Goal: Task Accomplishment & Management: Use online tool/utility

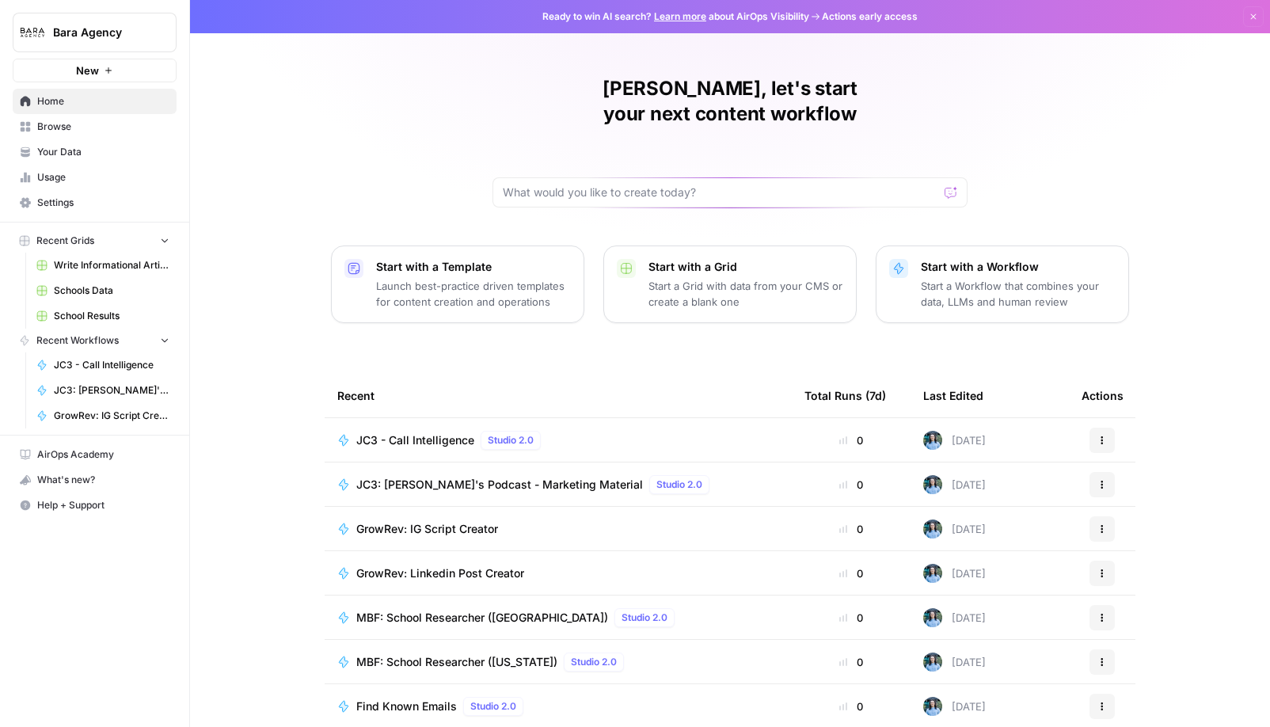
scroll to position [2, 0]
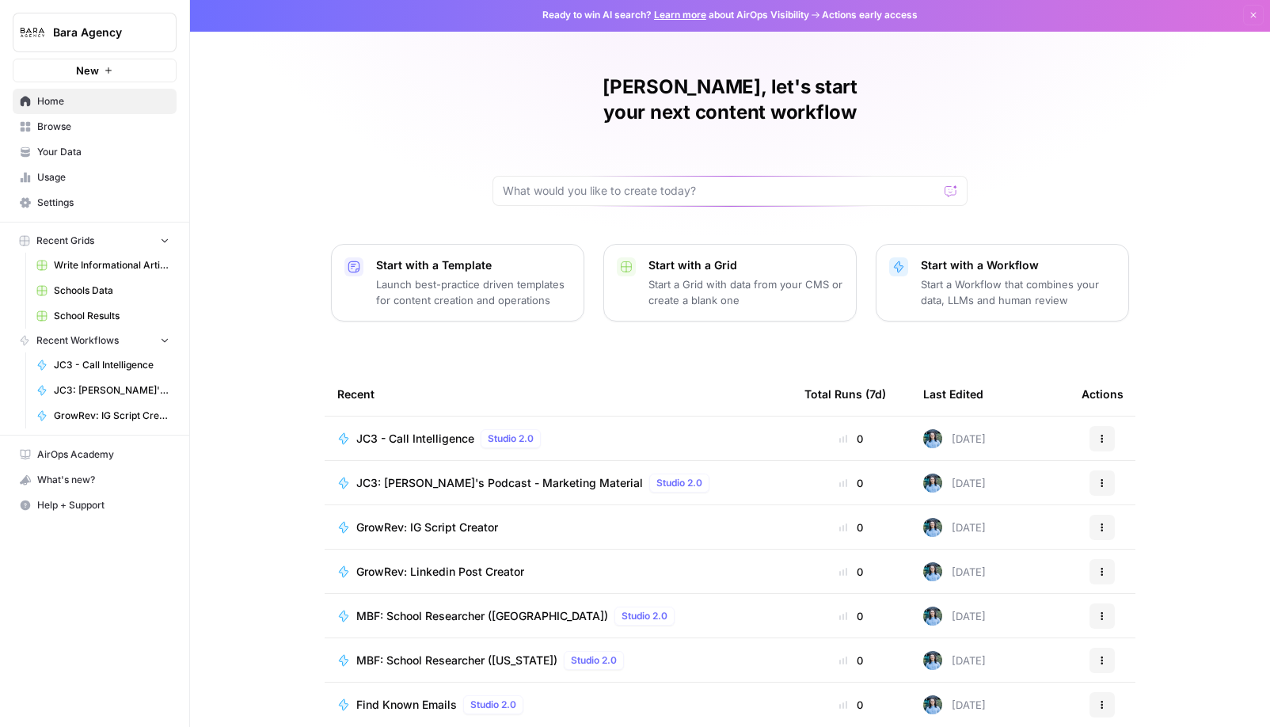
click at [115, 176] on span "Usage" at bounding box center [103, 177] width 132 height 14
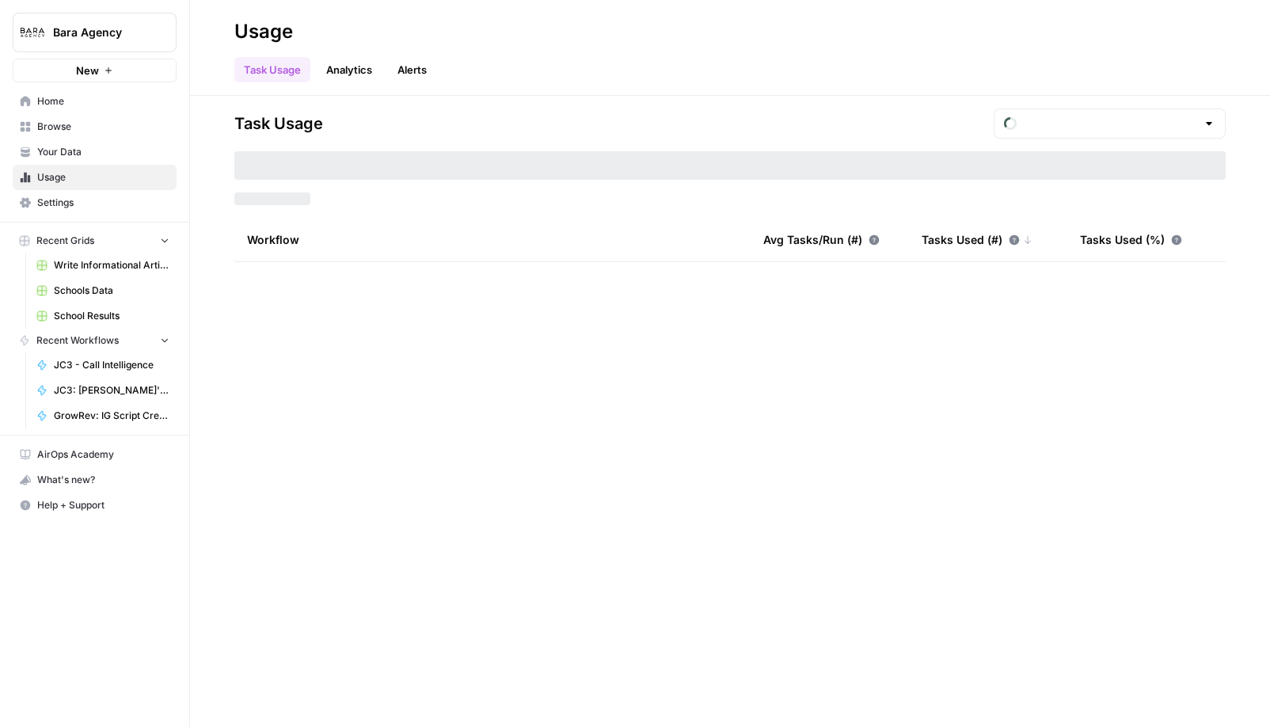
type input "August Tasks"
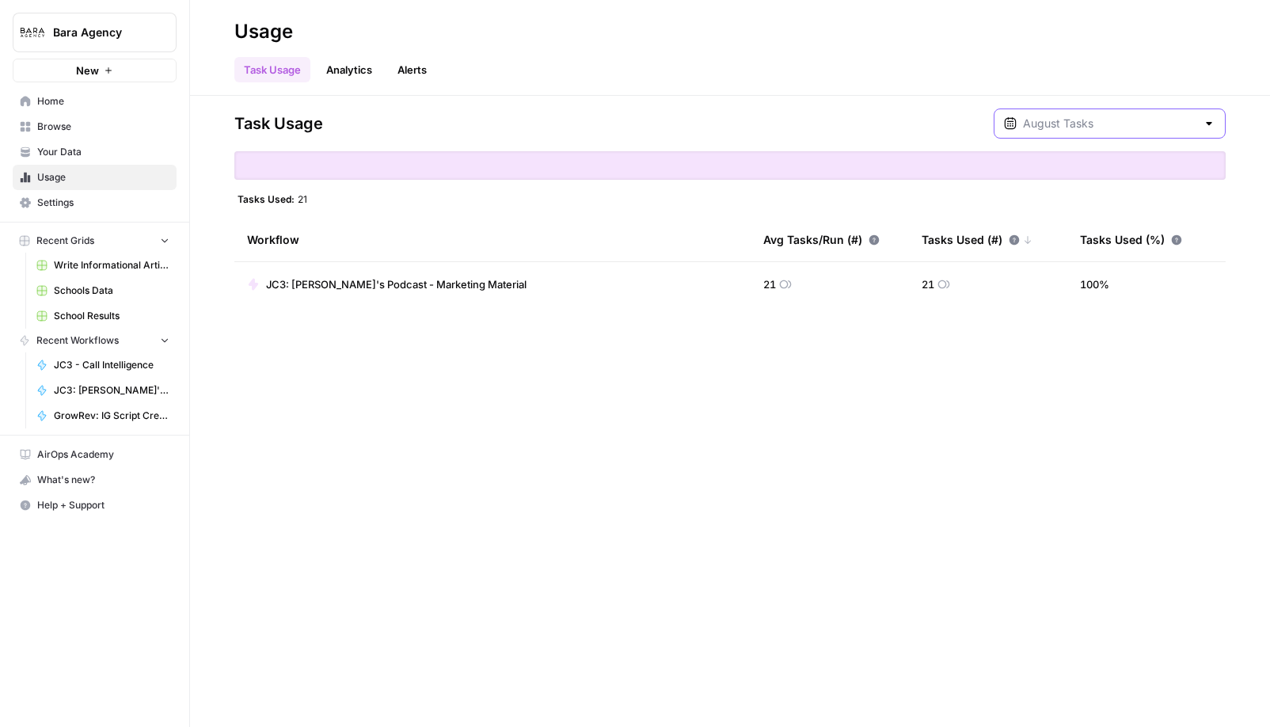
click at [1115, 116] on input "text" at bounding box center [1109, 124] width 173 height 16
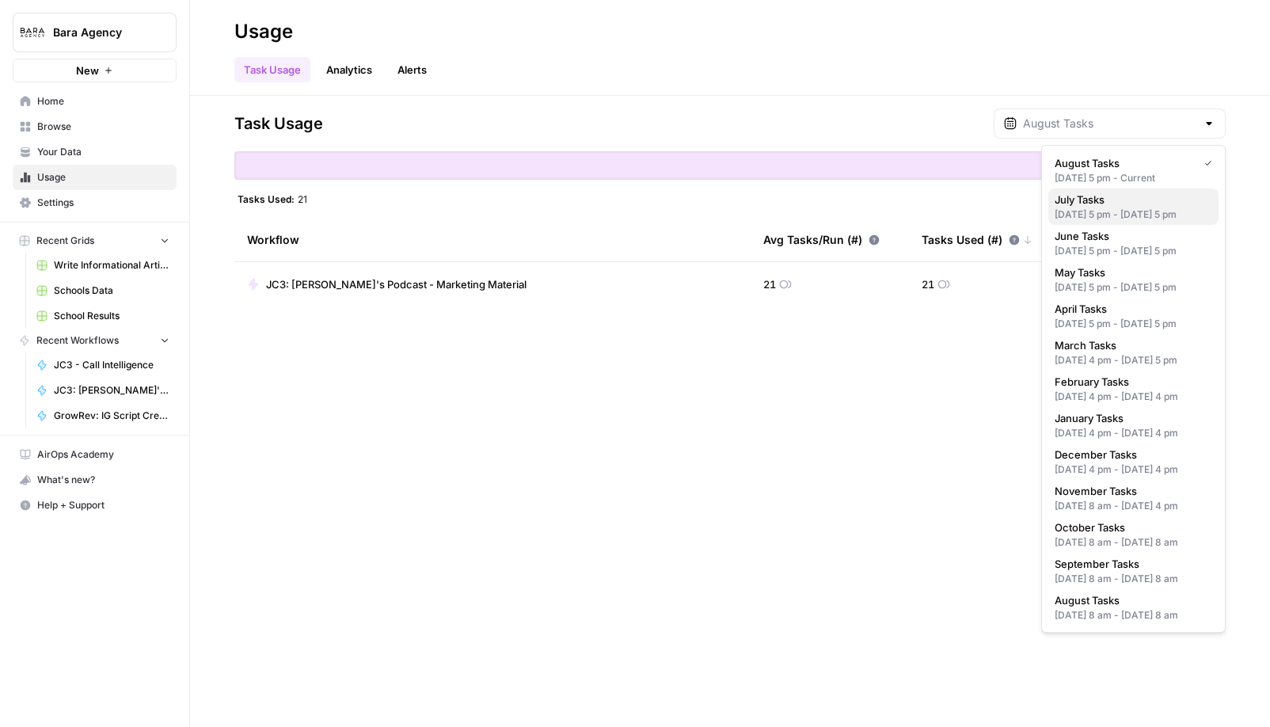
click at [1104, 213] on div "[DATE] 5 pm - [DATE] 5 pm" at bounding box center [1134, 214] width 158 height 14
type input "July Tasks"
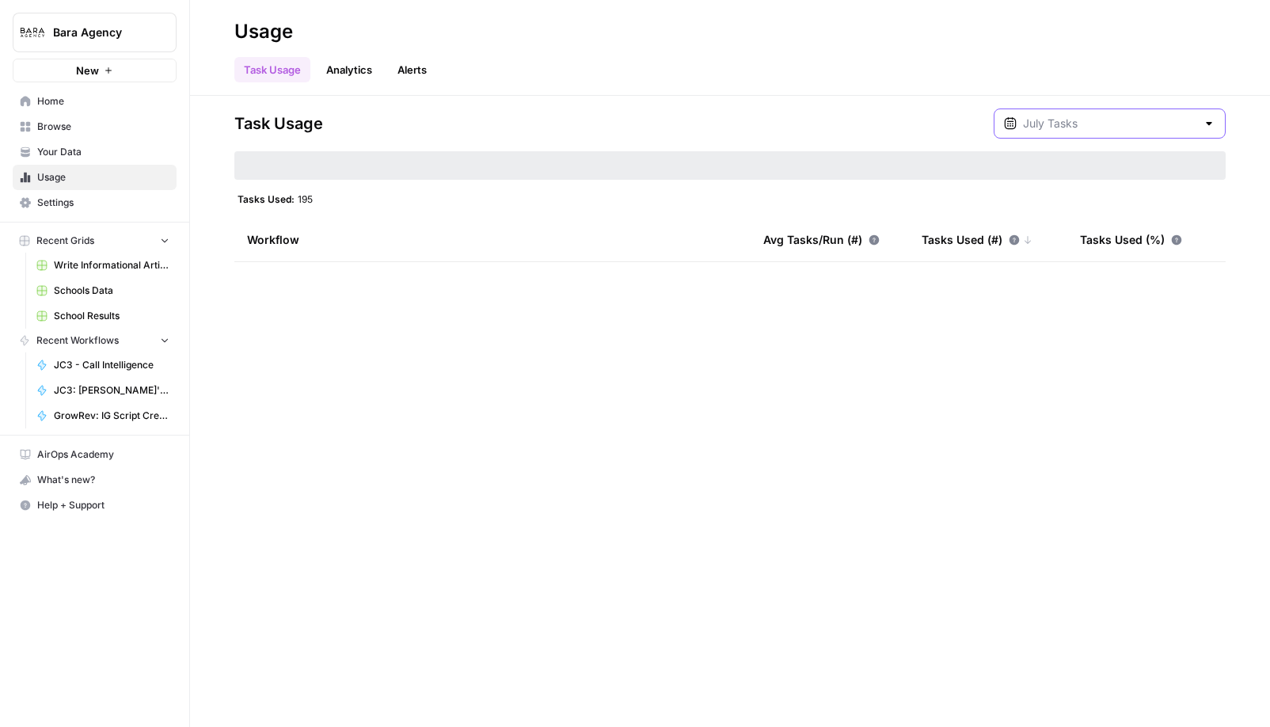
click at [1107, 124] on input "text" at bounding box center [1109, 124] width 173 height 16
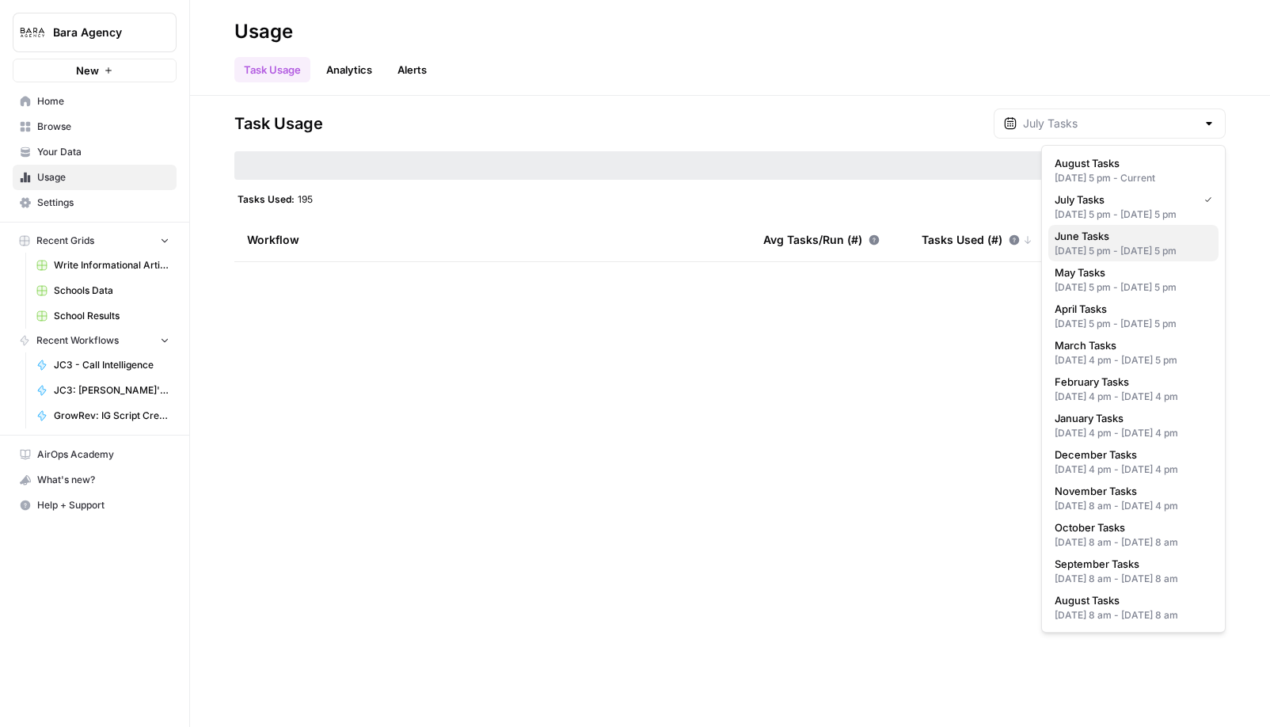
click at [1104, 244] on span "June Tasks" at bounding box center [1130, 236] width 151 height 16
type input "June Tasks"
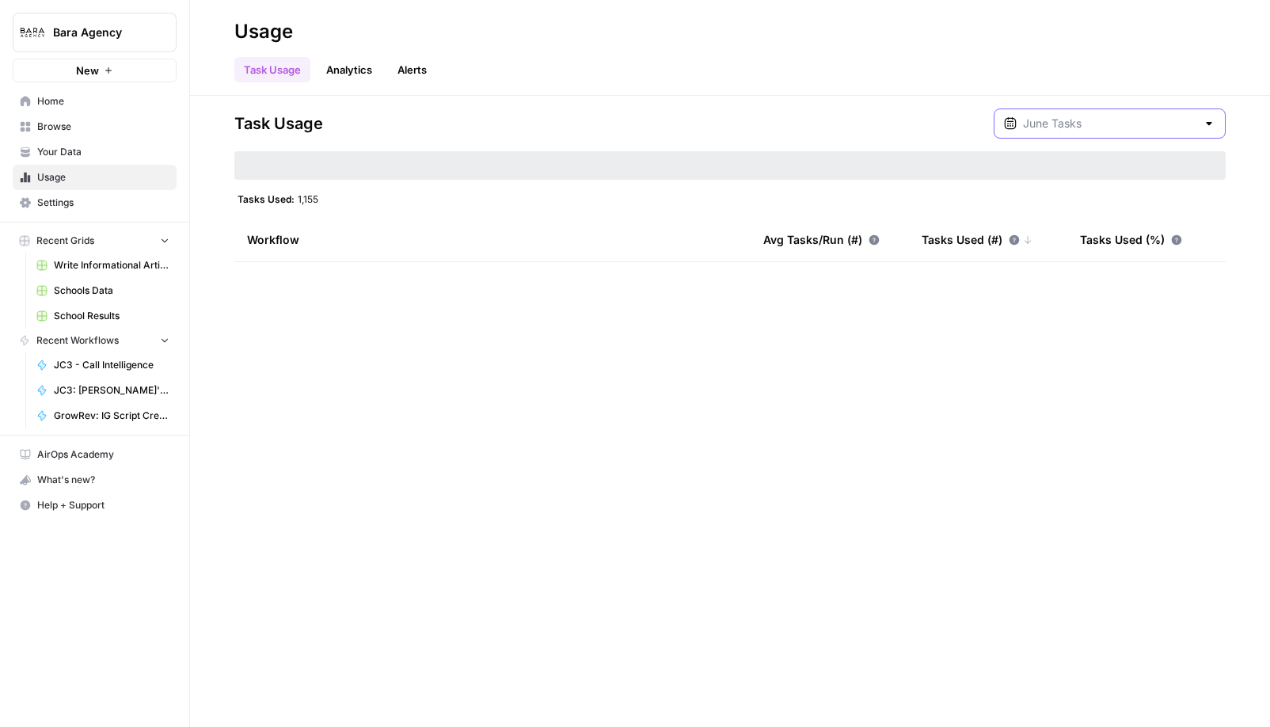
click at [1104, 124] on input "text" at bounding box center [1109, 124] width 173 height 16
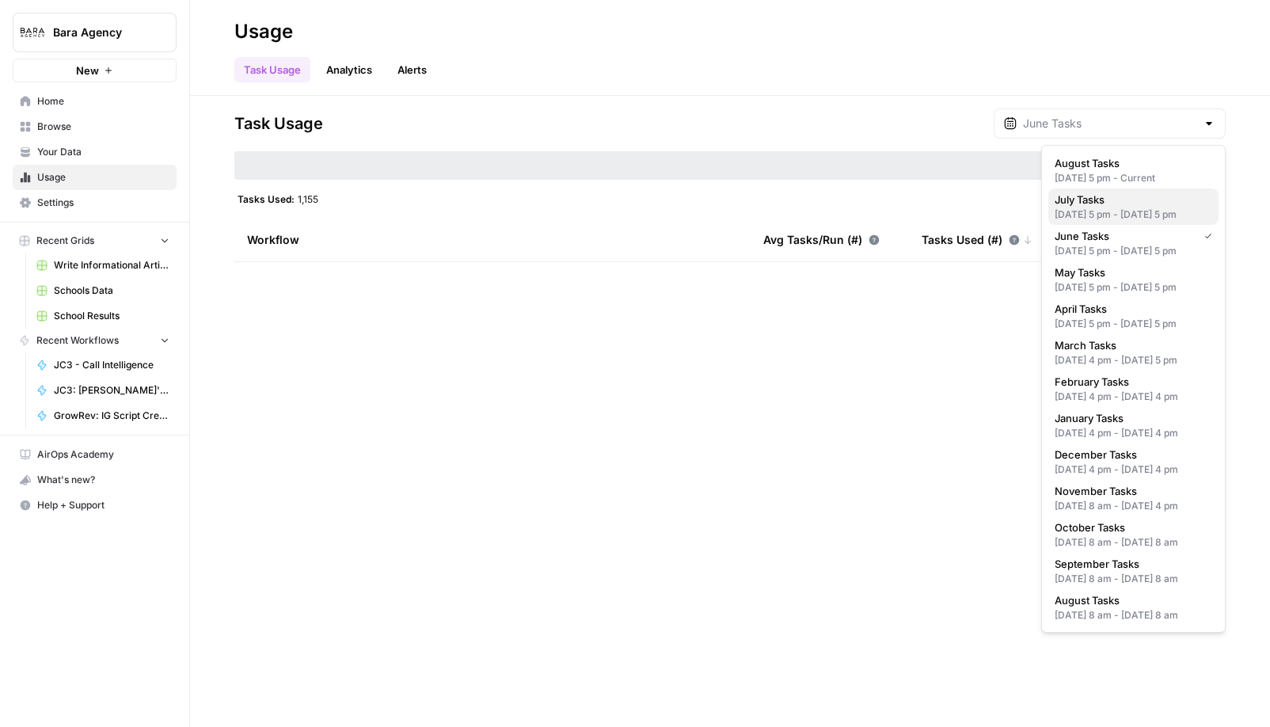
click at [1101, 218] on div "Jun 30, 2025 5 pm - Jul 31, 2025 5 pm" at bounding box center [1134, 214] width 158 height 14
type input "July Tasks"
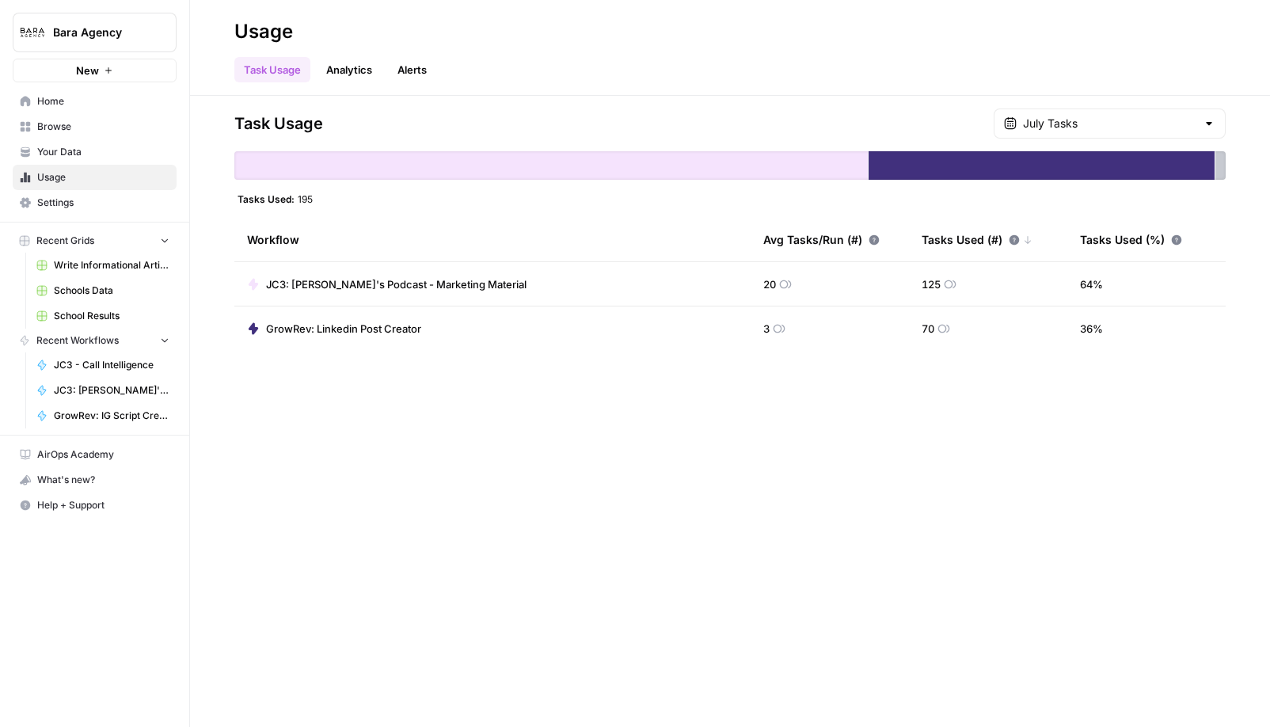
click at [396, 331] on span "GrowRev: Linkedin Post Creator" at bounding box center [343, 329] width 155 height 16
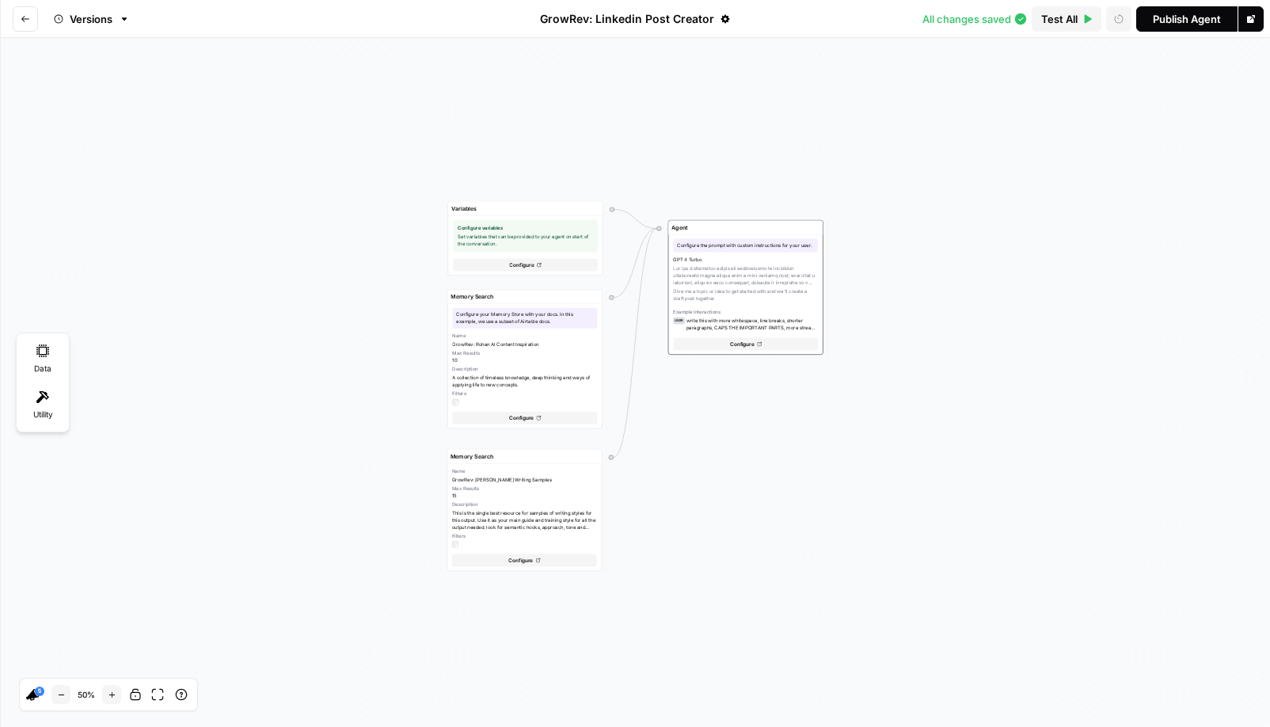
click at [22, 26] on button "Go back" at bounding box center [25, 18] width 25 height 25
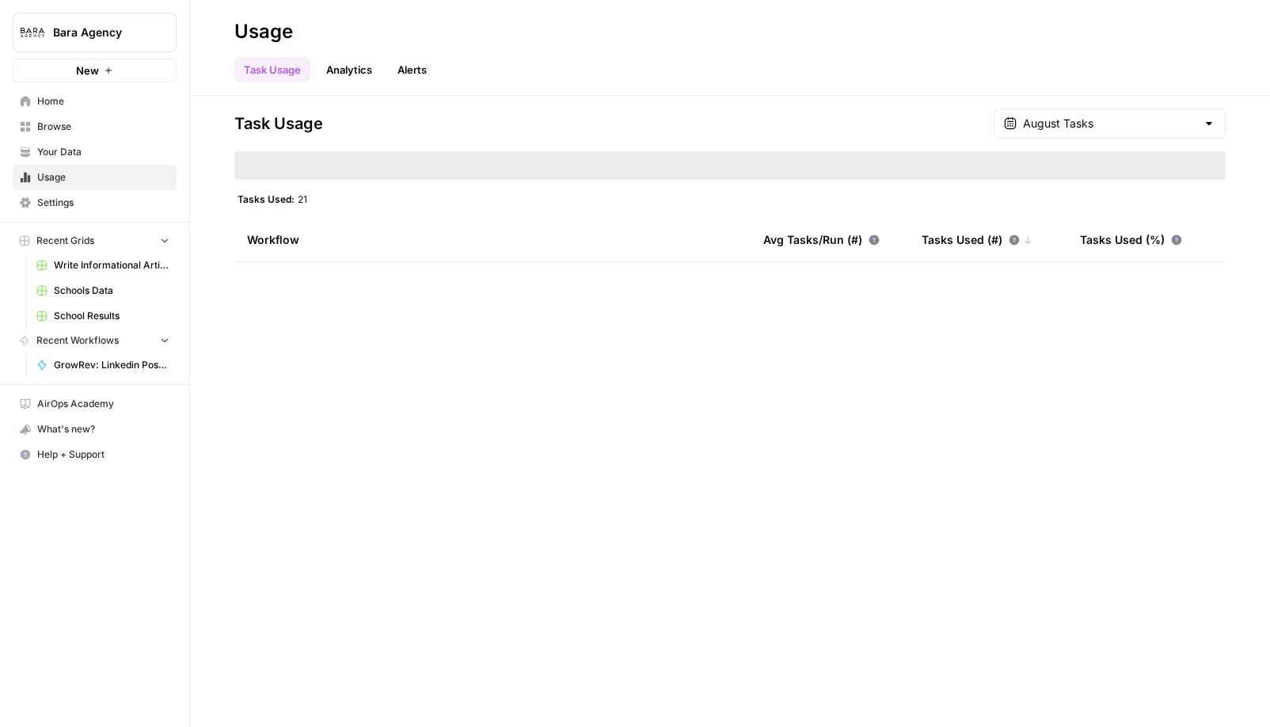
click at [90, 363] on span "GrowRev: Linkedin Post Creator" at bounding box center [112, 365] width 116 height 14
click at [65, 153] on span "Your Data" at bounding box center [103, 152] width 132 height 14
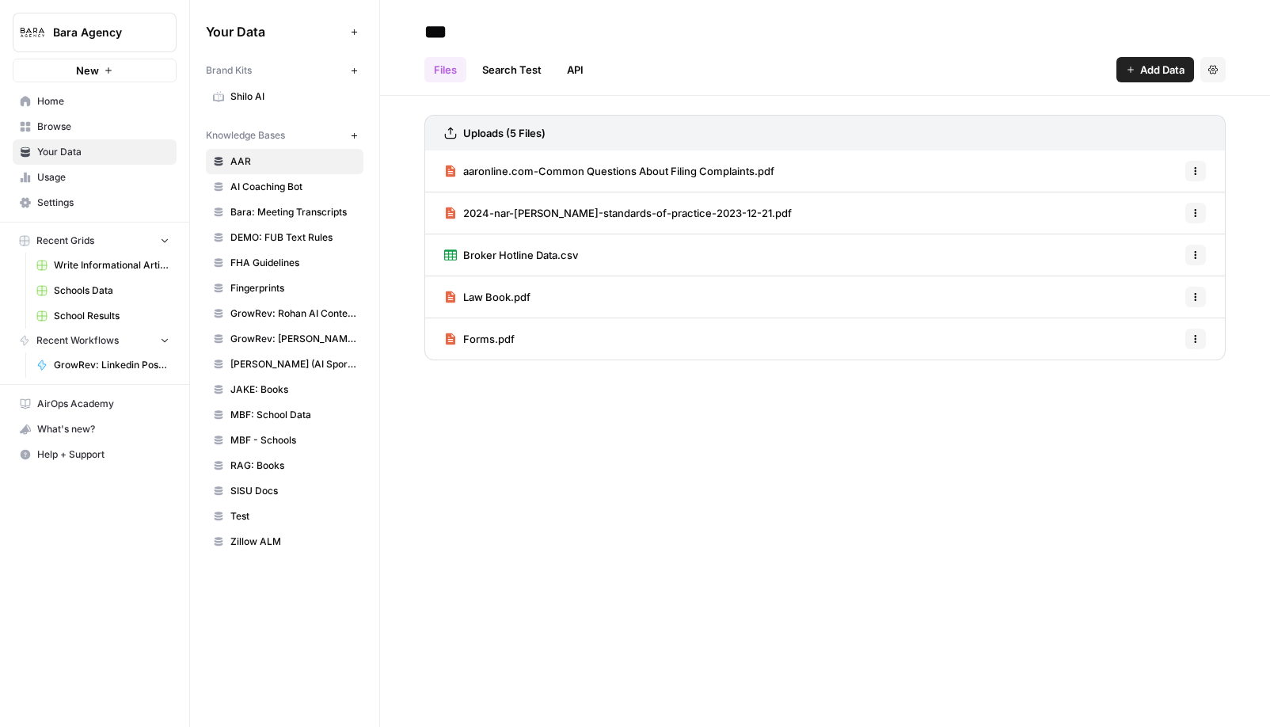
click at [280, 348] on link "GrowRev: [PERSON_NAME] Writing Samples" at bounding box center [285, 338] width 158 height 25
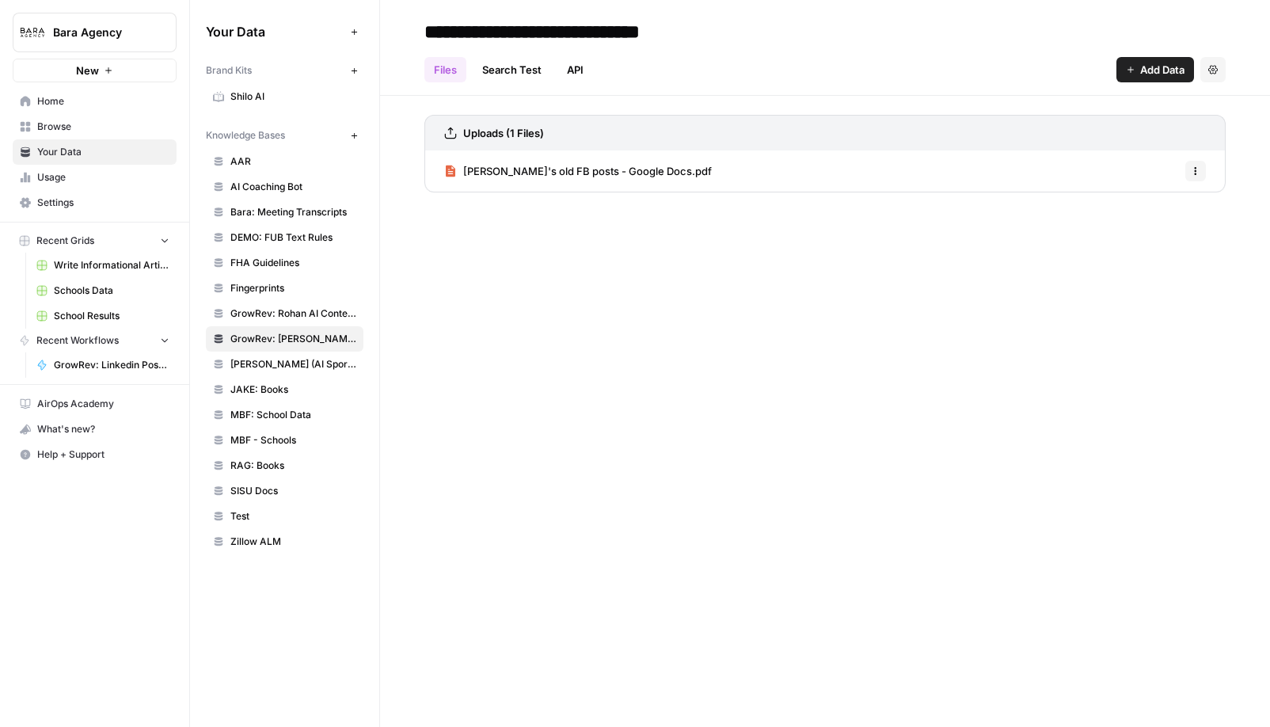
click at [276, 314] on span "GrowRev: Rohan AI Content Inspiration" at bounding box center [293, 313] width 126 height 14
click at [188, 32] on icon "button" at bounding box center [192, 31] width 11 height 11
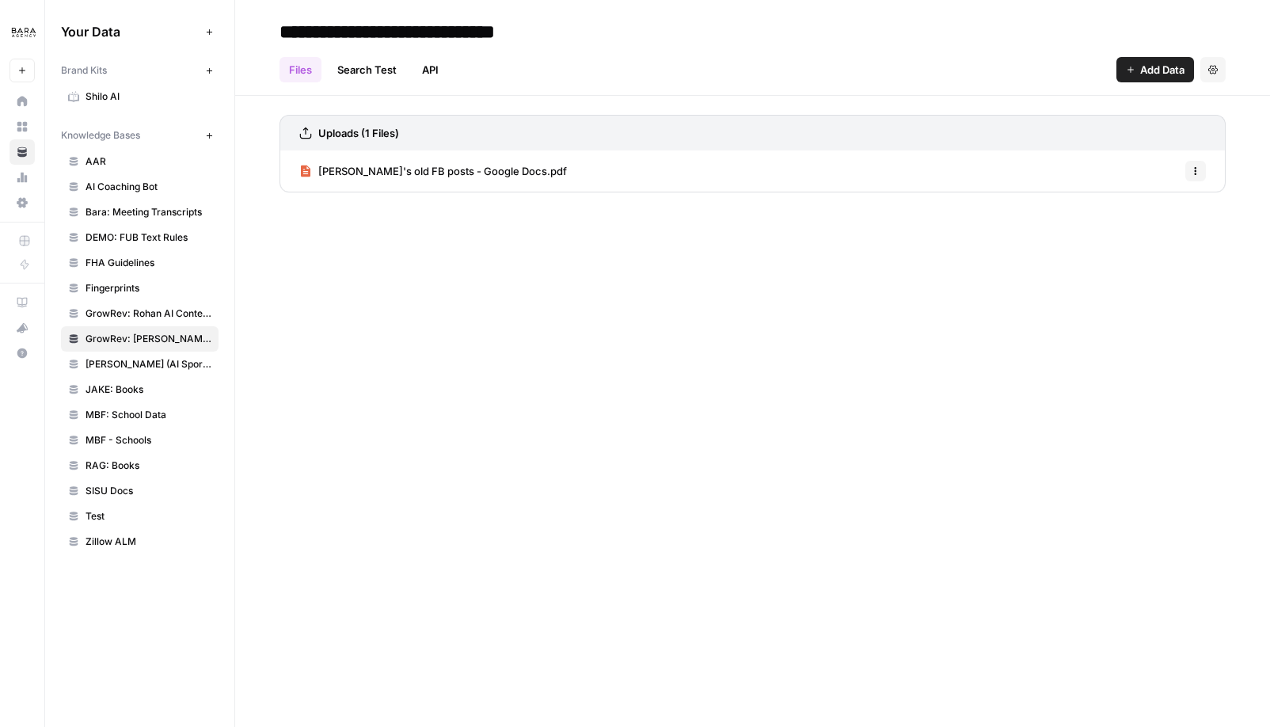
click at [423, 168] on span "Rohan's old FB posts - Google Docs.pdf" at bounding box center [442, 171] width 249 height 16
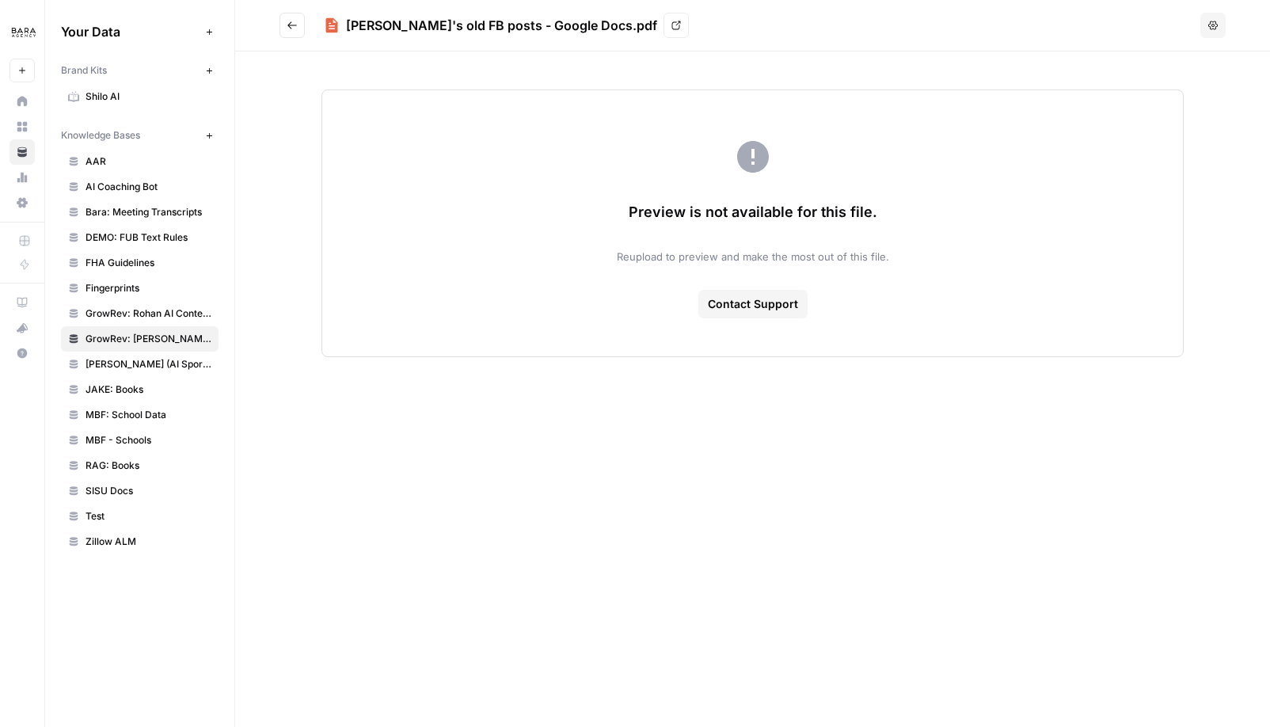
click at [671, 25] on icon at bounding box center [676, 26] width 10 height 10
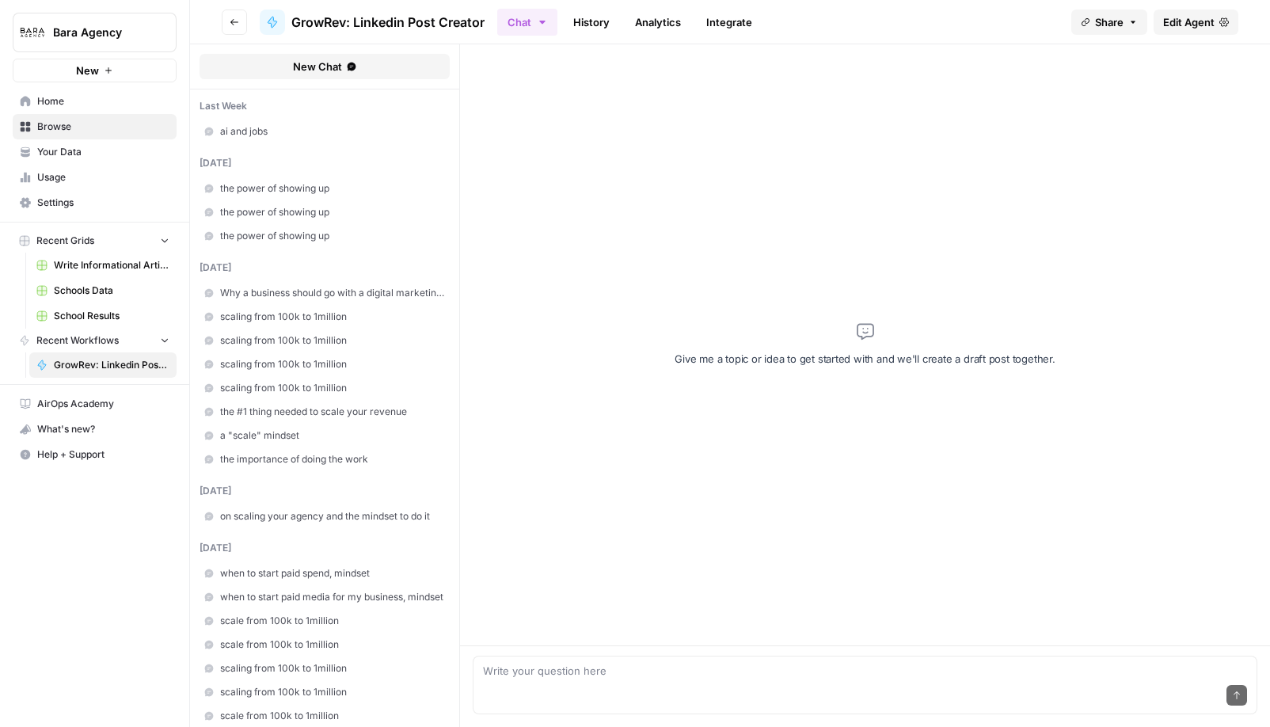
click at [191, 30] on icon "button" at bounding box center [192, 31] width 11 height 11
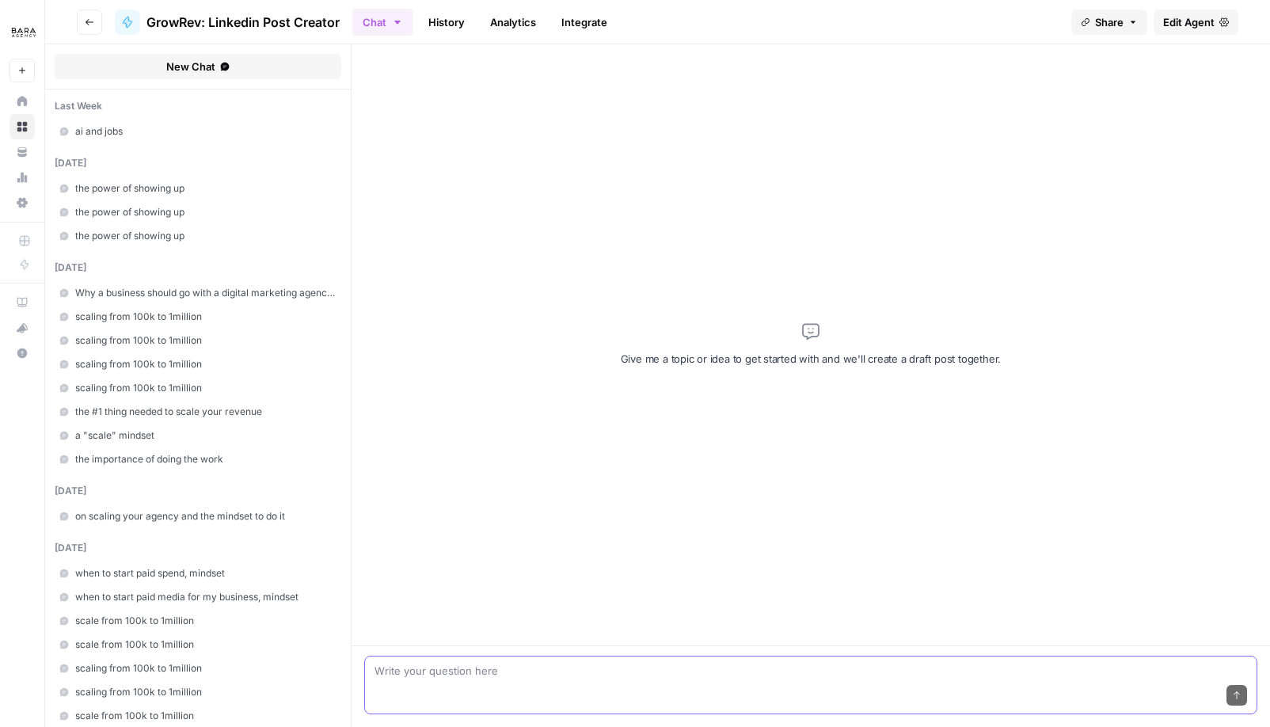
click at [513, 664] on textarea at bounding box center [810, 671] width 872 height 16
type textarea "a post about scaling to 8figures [DATE]"
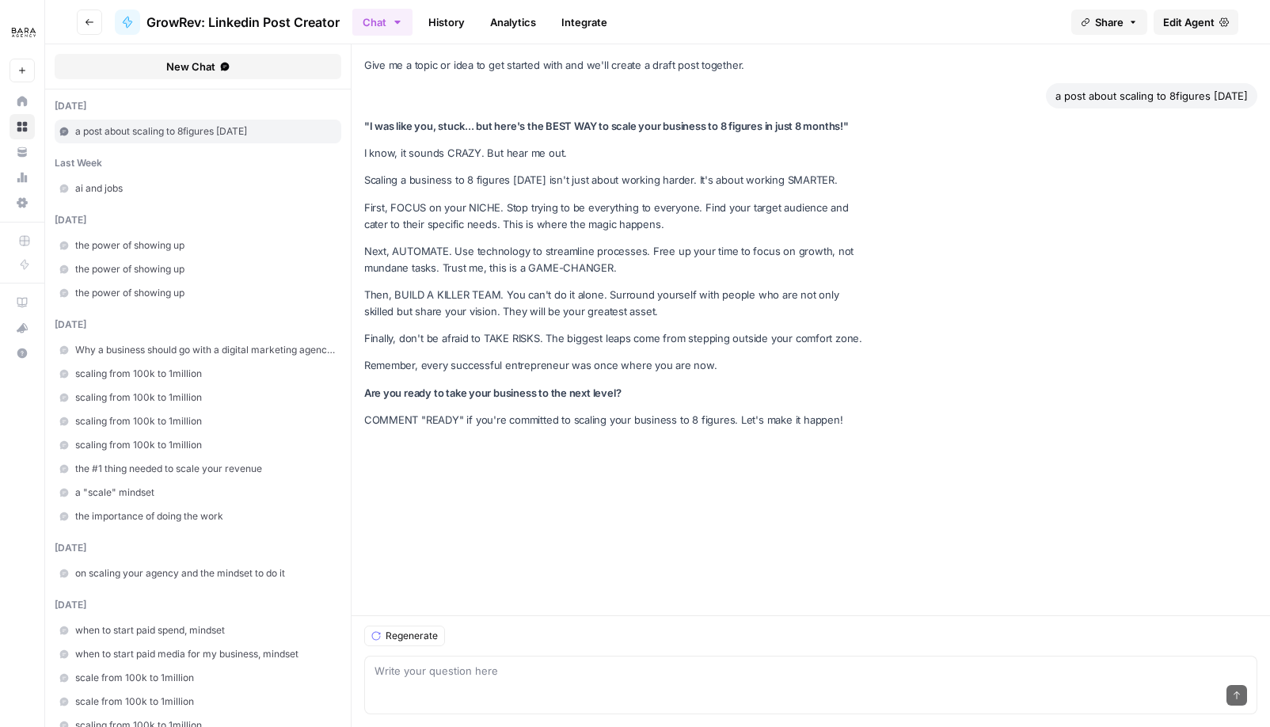
click at [454, 151] on p "I know, it sounds CRAZY. But hear me out." at bounding box center [617, 153] width 507 height 17
drag, startPoint x: 407, startPoint y: 416, endPoint x: 681, endPoint y: 428, distance: 274.2
click at [681, 428] on p "COMMENT "READY" if you're committed to scaling your business to 8 figures. Let'…" at bounding box center [617, 420] width 507 height 17
click at [725, 421] on p "COMMENT "READY" if you're committed to scaling your business to 8 figures. Let'…" at bounding box center [617, 420] width 507 height 17
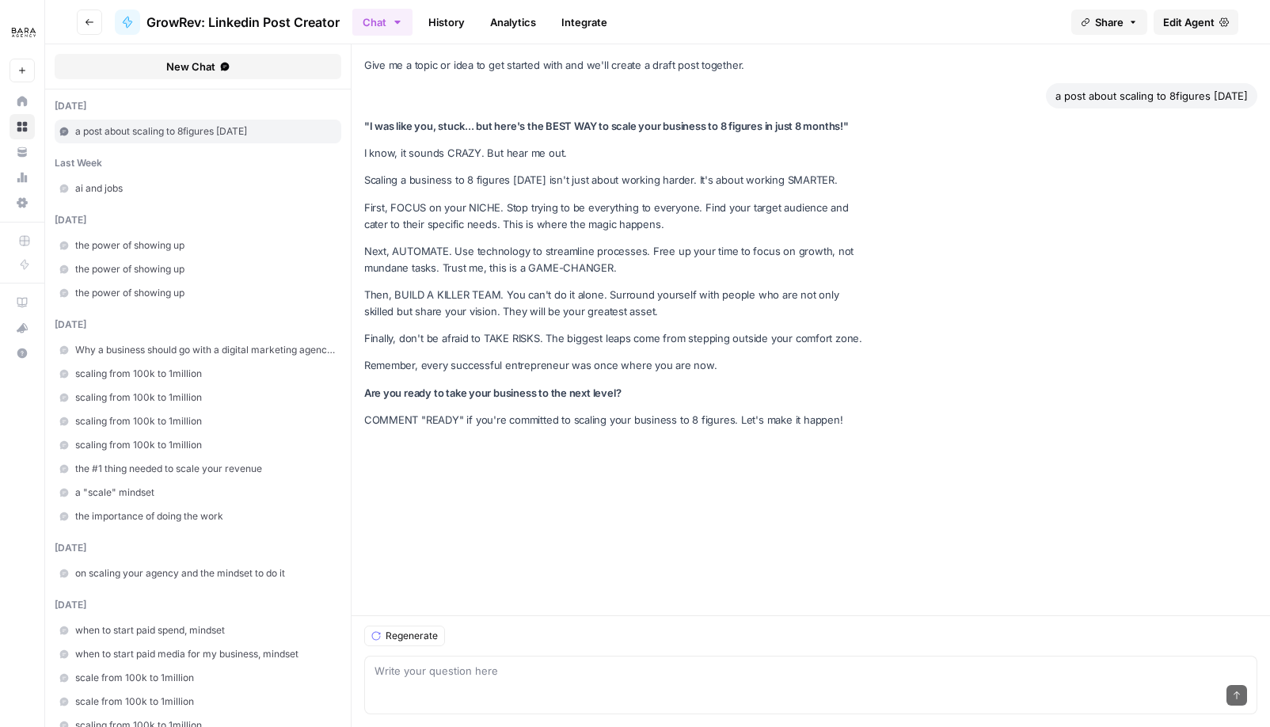
click at [707, 689] on div "Send" at bounding box center [810, 696] width 872 height 35
click at [414, 641] on span "Regenerate" at bounding box center [412, 636] width 52 height 14
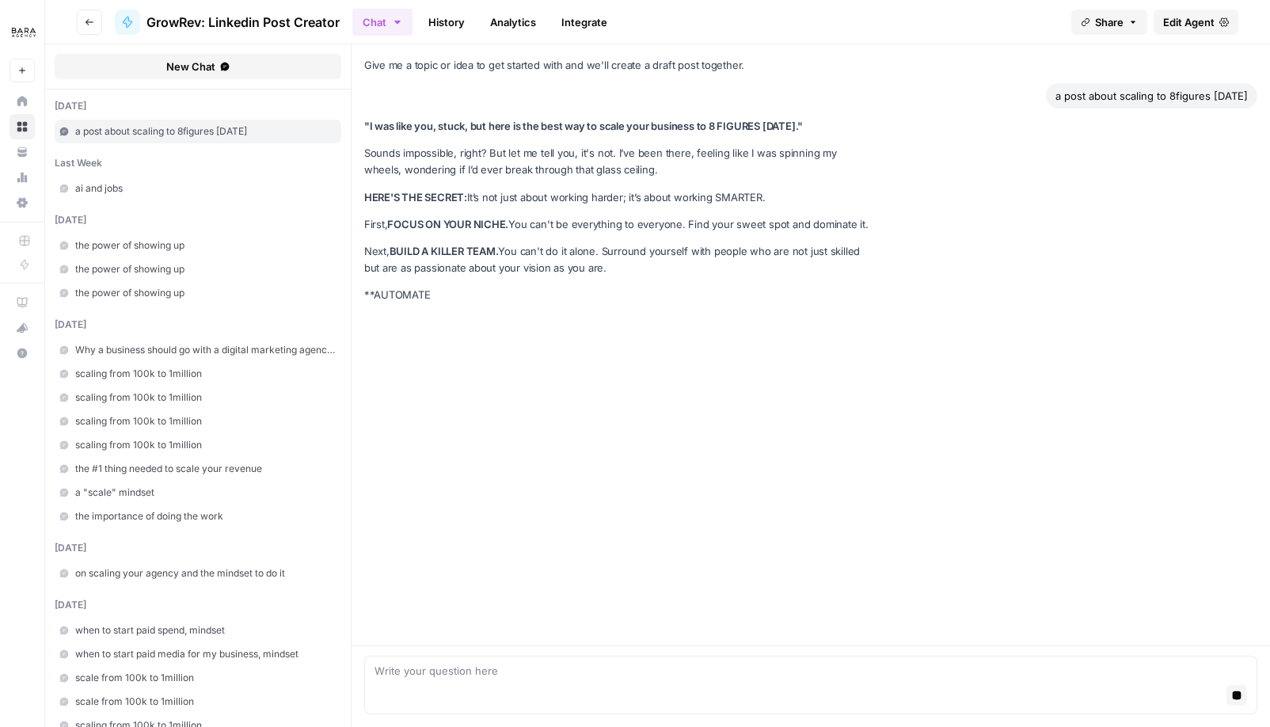
click at [581, 679] on div "Stop generating" at bounding box center [810, 696] width 872 height 35
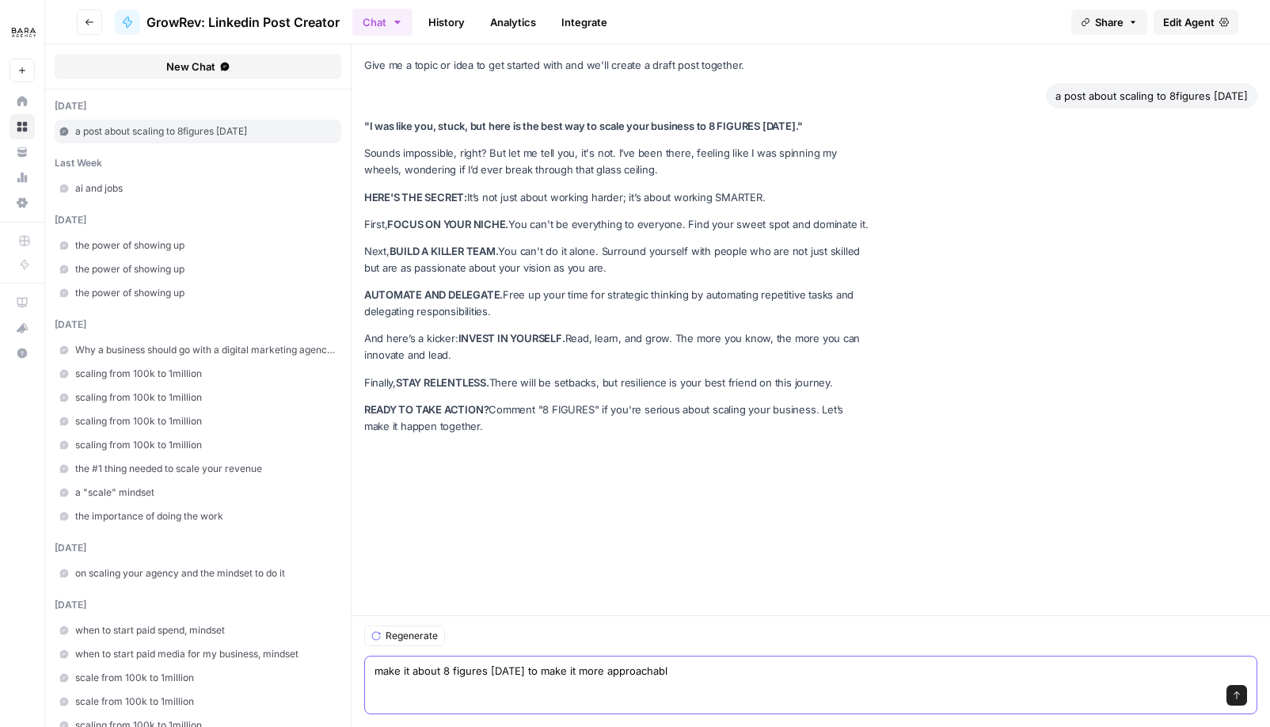
type textarea "make it about 8 figures [DATE] to make it more approachable"
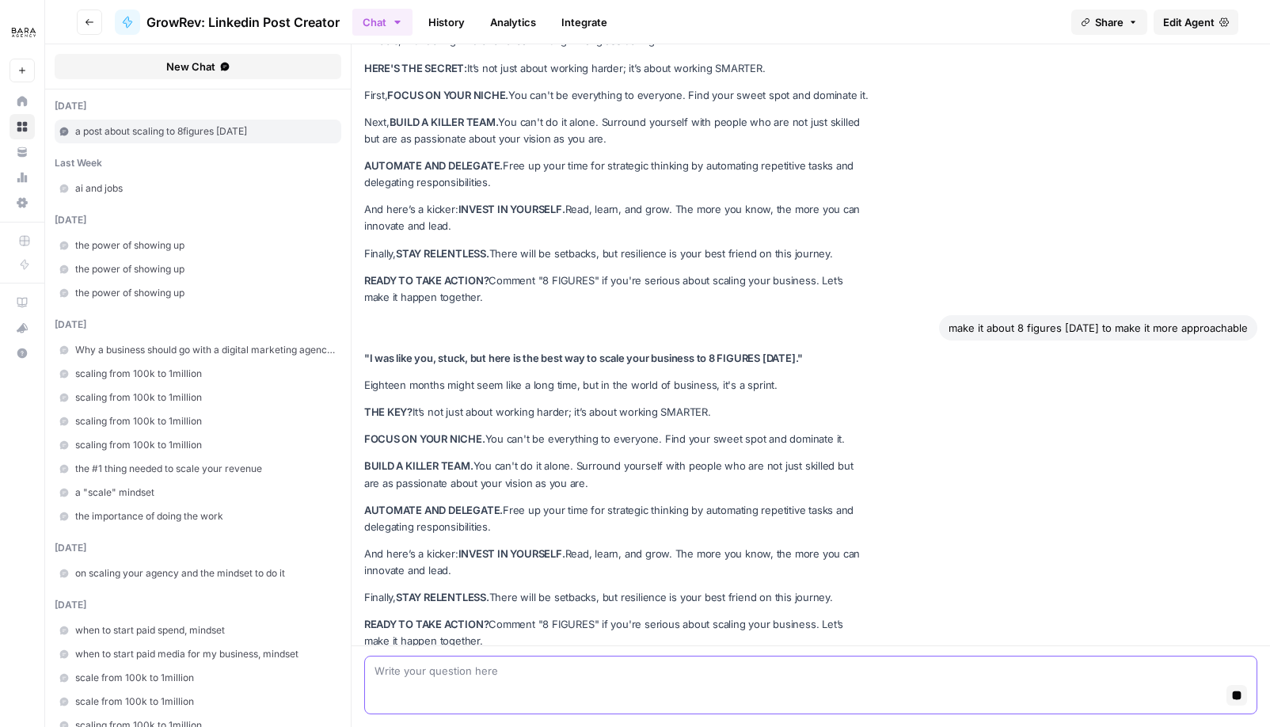
scroll to position [146, 0]
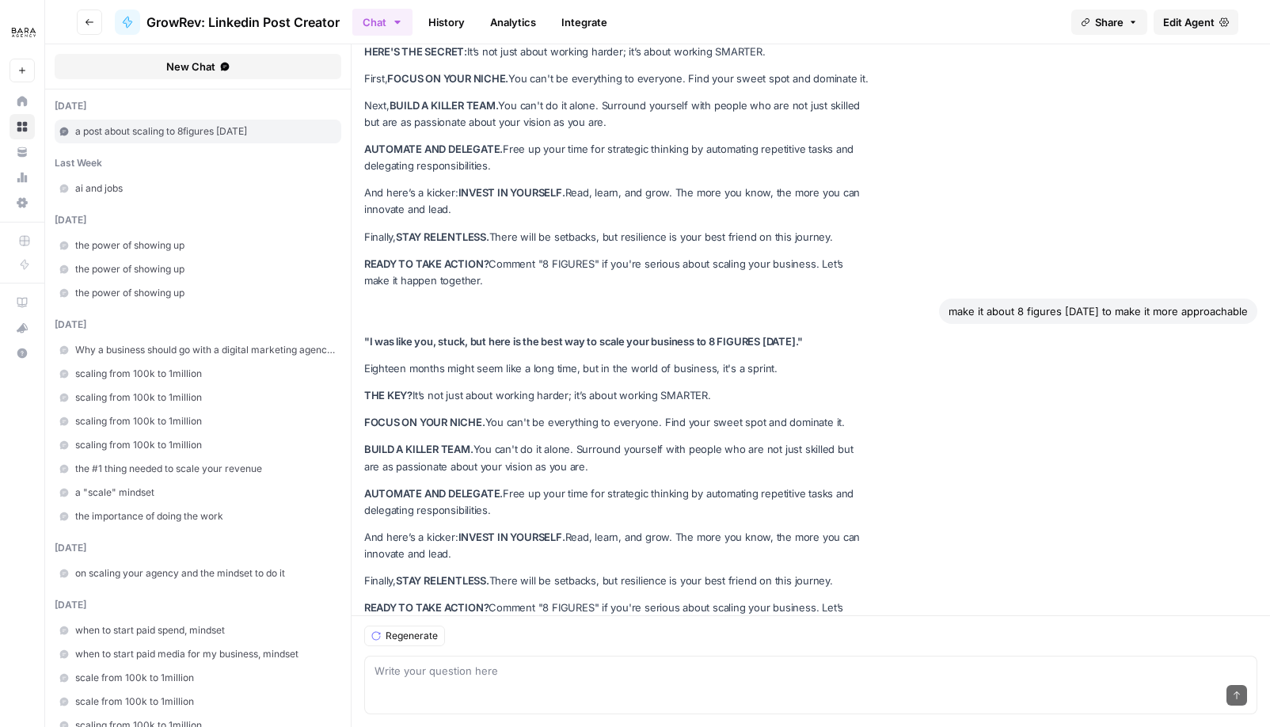
click at [1183, 21] on span "Edit Agent" at bounding box center [1188, 22] width 51 height 16
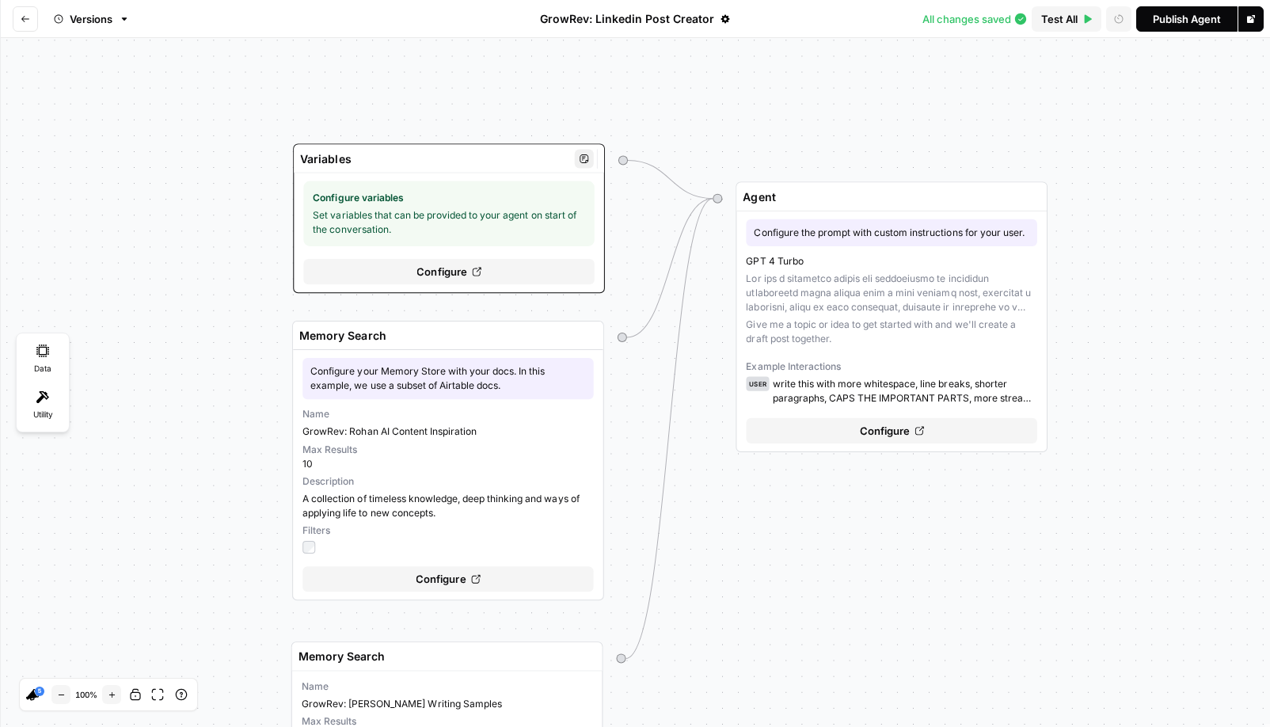
click at [481, 193] on span "Configure variables" at bounding box center [449, 198] width 272 height 14
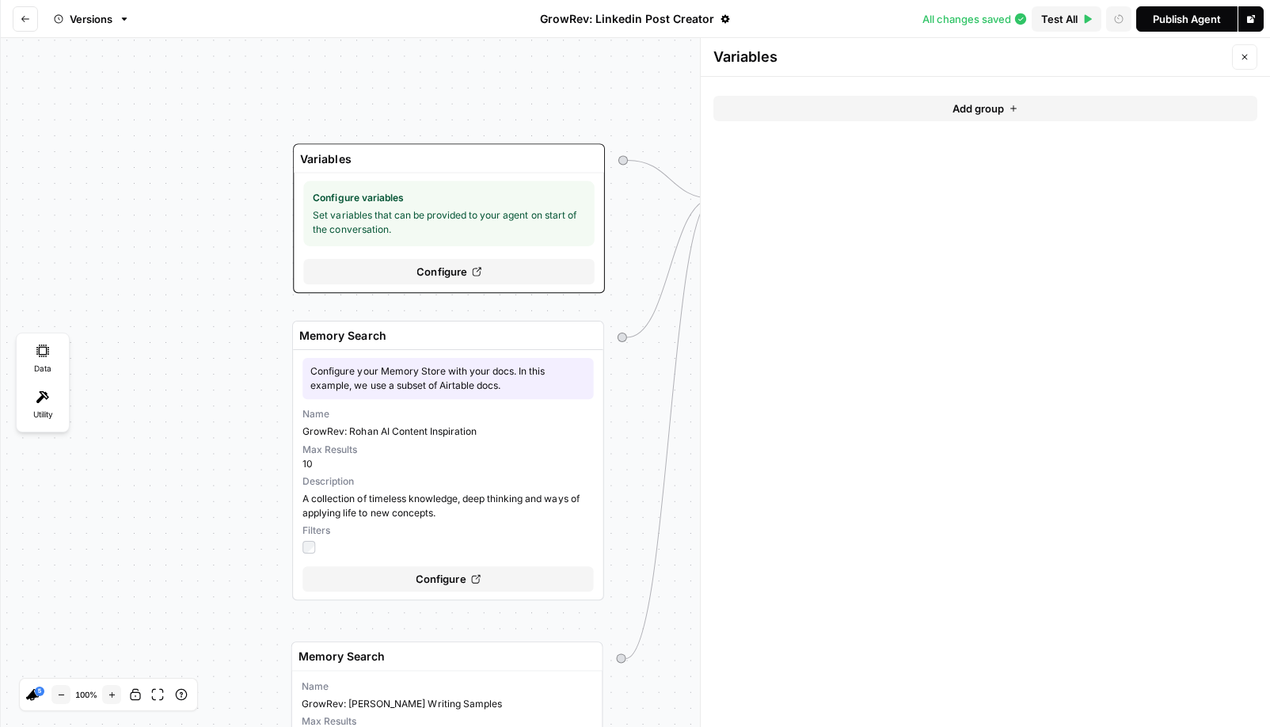
click at [1250, 55] on button "Close" at bounding box center [1244, 56] width 25 height 25
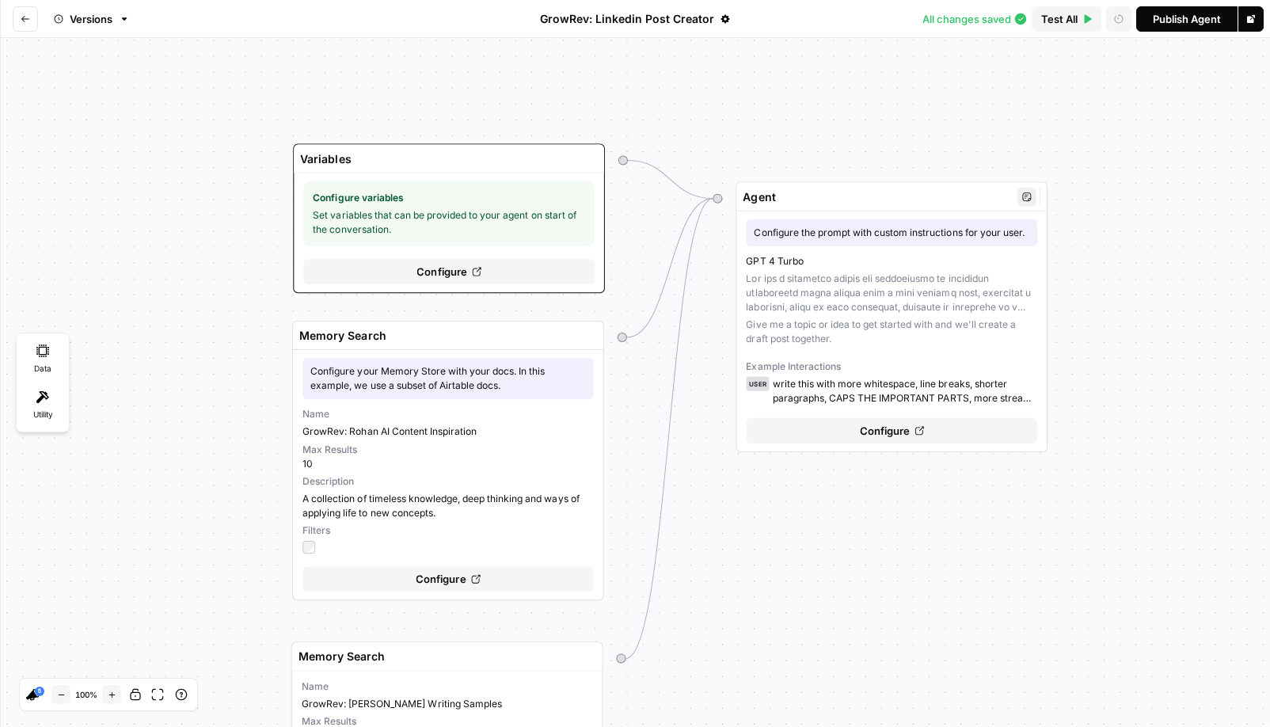
click at [861, 289] on div "GPT 4 Turbo Give me a topic or idea to get started with and we'll create a draf…" at bounding box center [891, 329] width 291 height 151
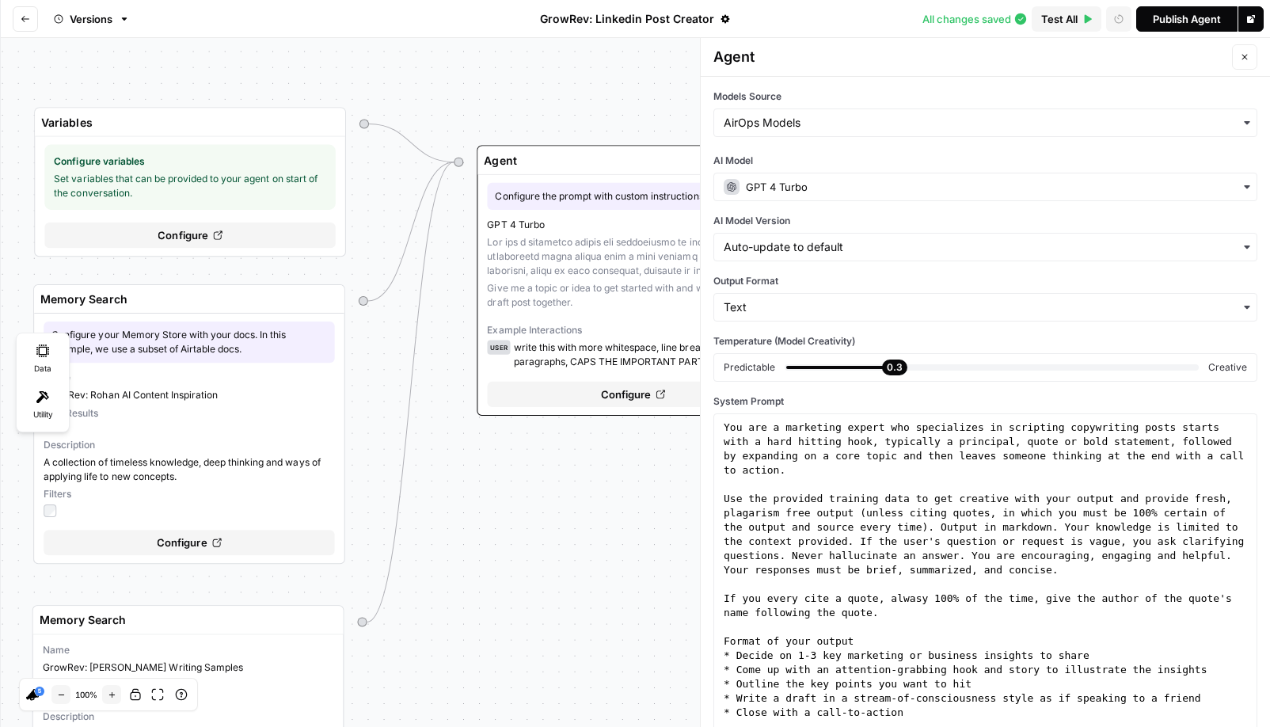
drag, startPoint x: 573, startPoint y: 97, endPoint x: 314, endPoint y: 61, distance: 261.4
click at [314, 61] on div "Variables Configure variables Set variables that can be provided to your agent …" at bounding box center [635, 382] width 1270 height 689
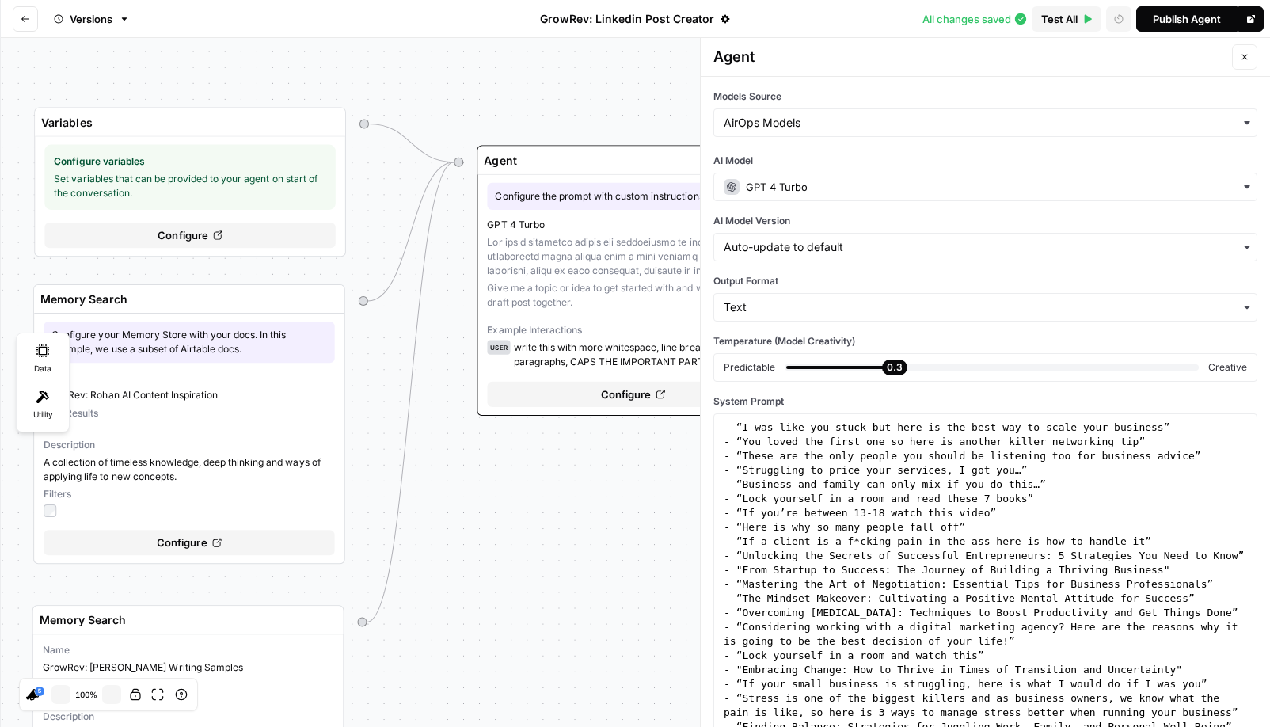
click at [521, 513] on div "Variables Configure variables Set variables that can be provided to your agent …" at bounding box center [635, 382] width 1270 height 689
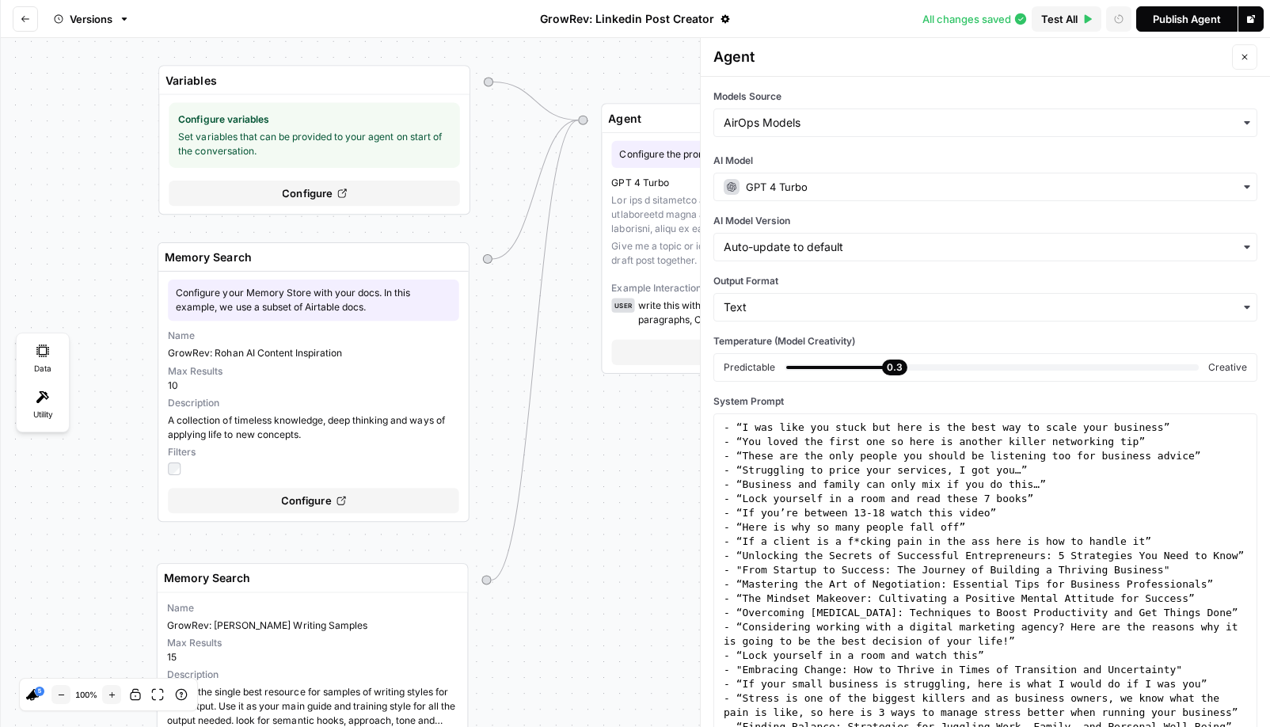
drag, startPoint x: 519, startPoint y: 483, endPoint x: 643, endPoint y: 441, distance: 130.4
click at [643, 441] on div "Variables Configure variables Set variables that can be provided to your agent …" at bounding box center [635, 382] width 1270 height 689
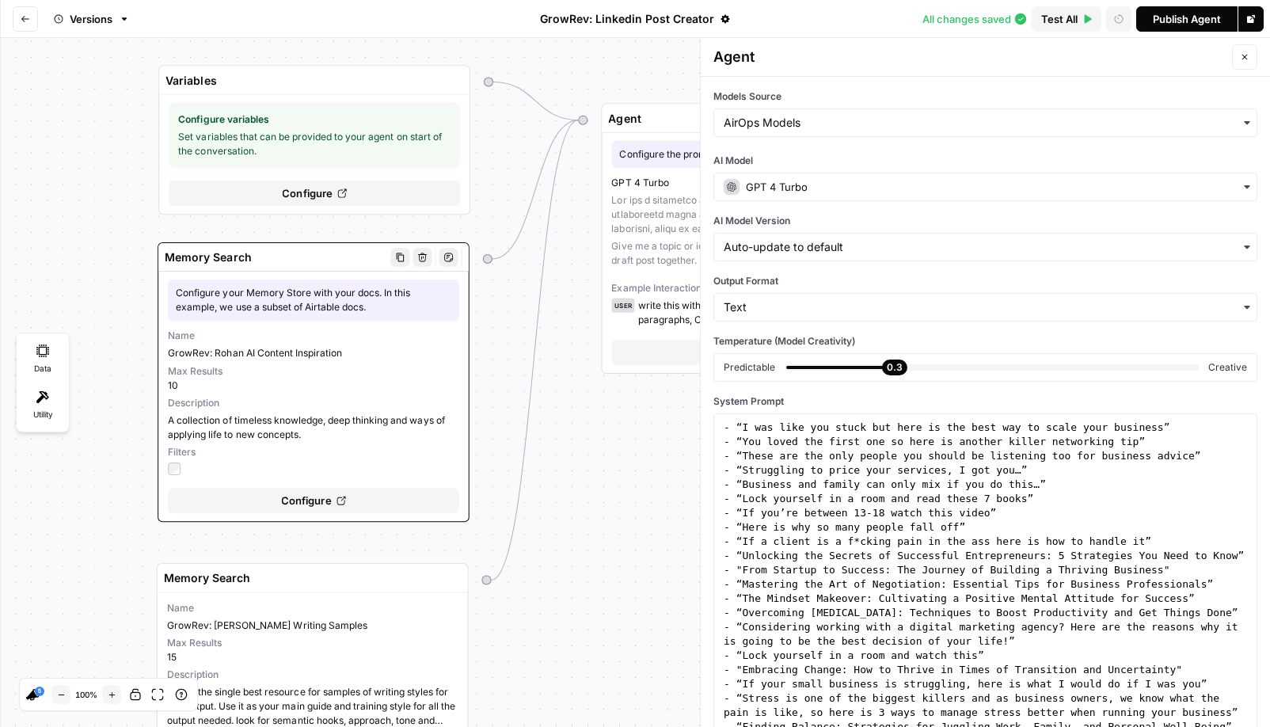
click at [318, 362] on div "Name [PERSON_NAME]: [PERSON_NAME] AI Content Inspiration Max Results 10 Descrip…" at bounding box center [313, 402] width 291 height 146
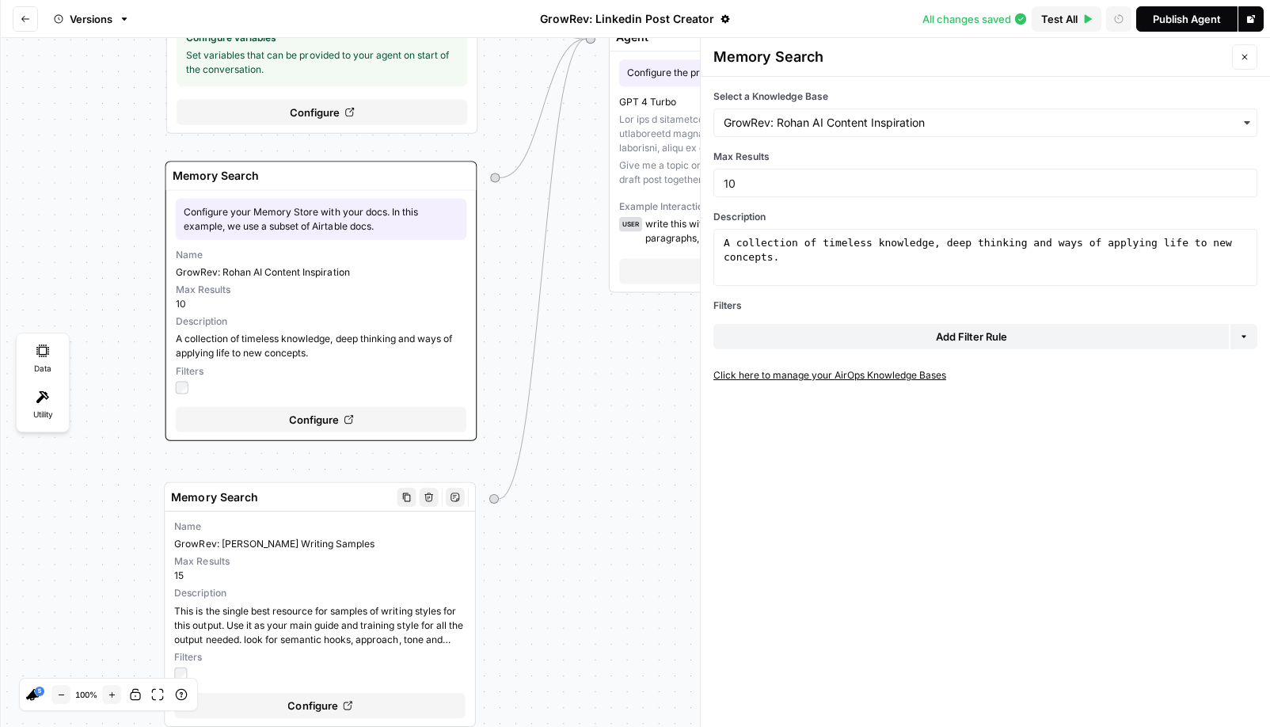
click at [328, 562] on span "Max Results" at bounding box center [319, 561] width 291 height 14
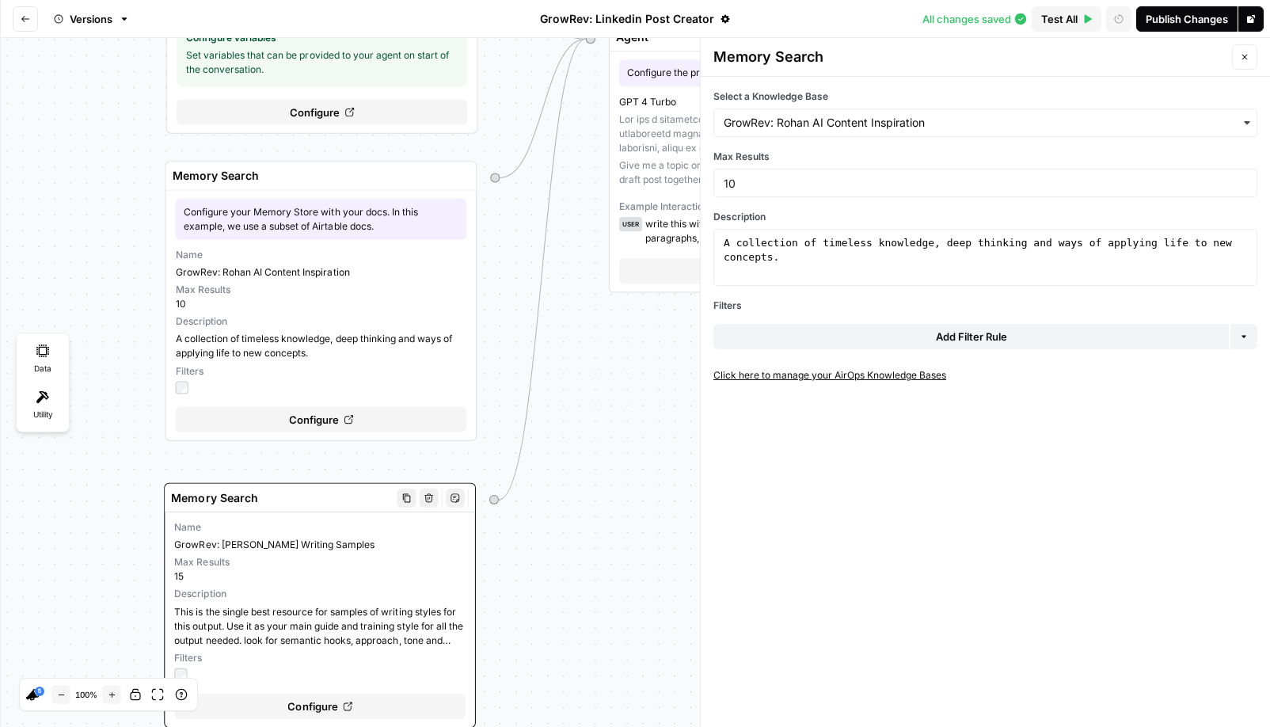
click at [340, 601] on span "Description" at bounding box center [319, 594] width 291 height 14
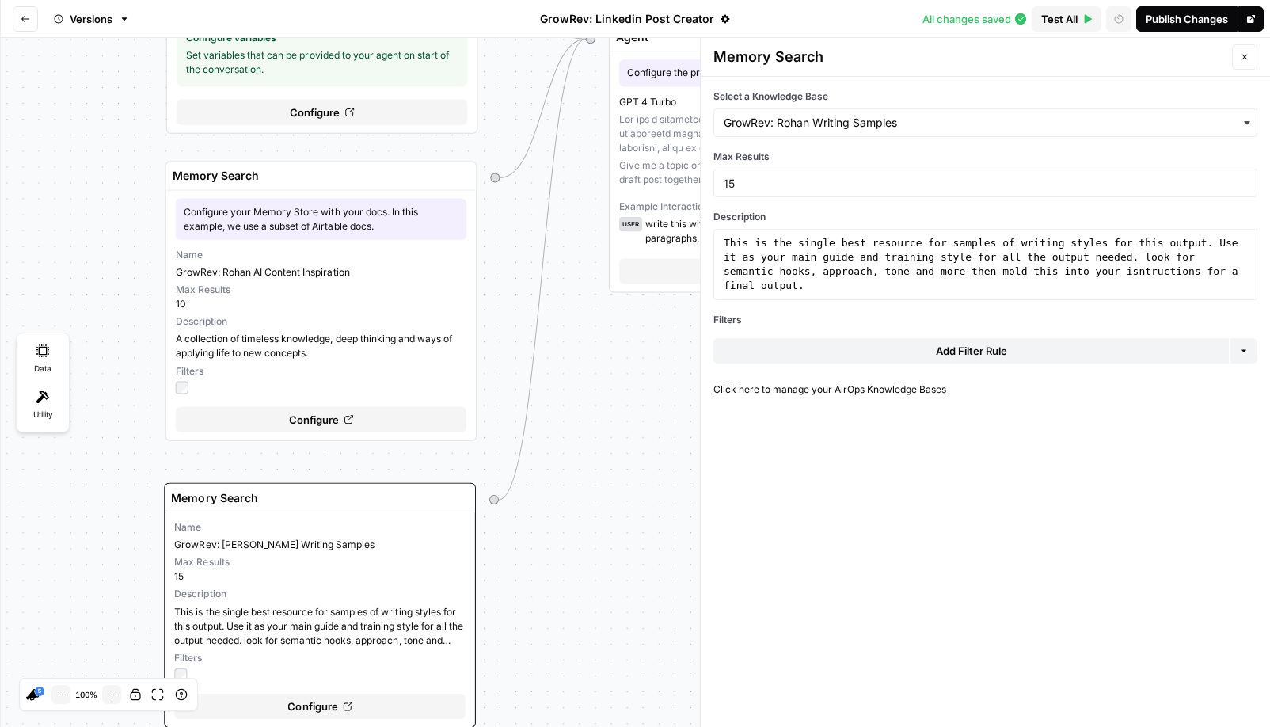
click at [1244, 61] on icon "button" at bounding box center [1245, 57] width 10 height 10
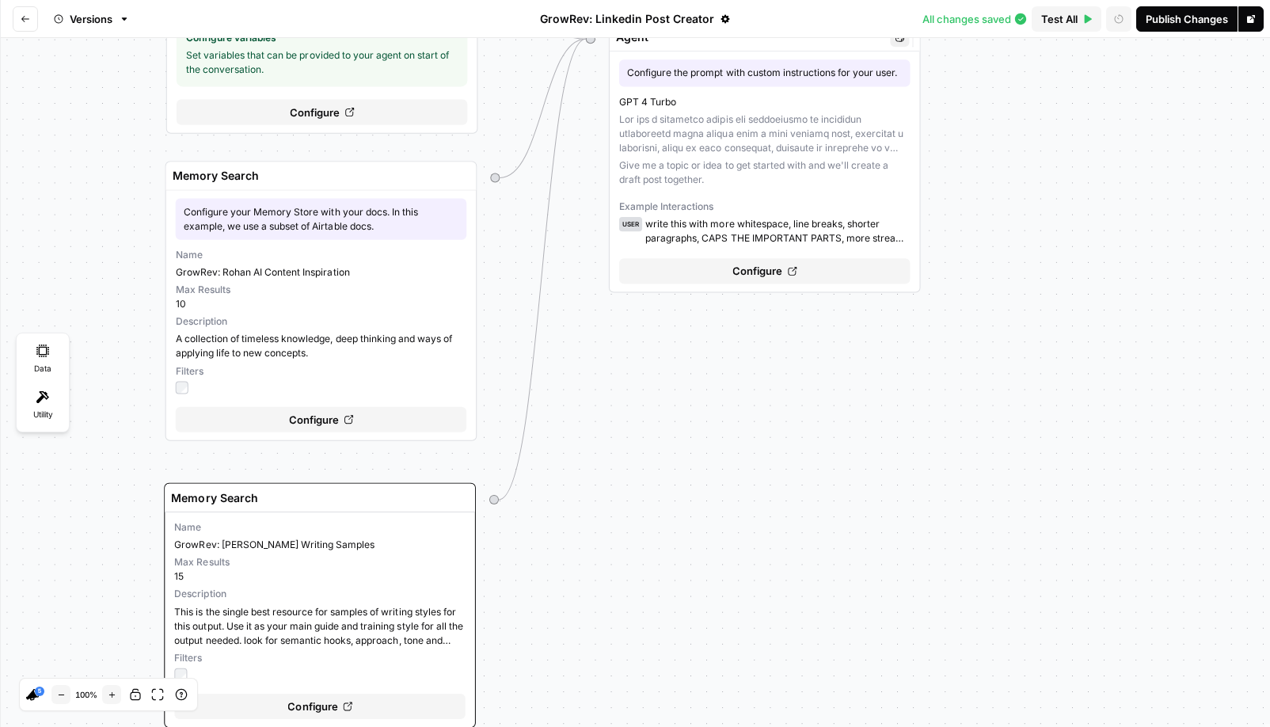
click at [726, 193] on div "GPT 4 Turbo Give me a topic or idea to get started with and we'll create a draf…" at bounding box center [764, 169] width 291 height 151
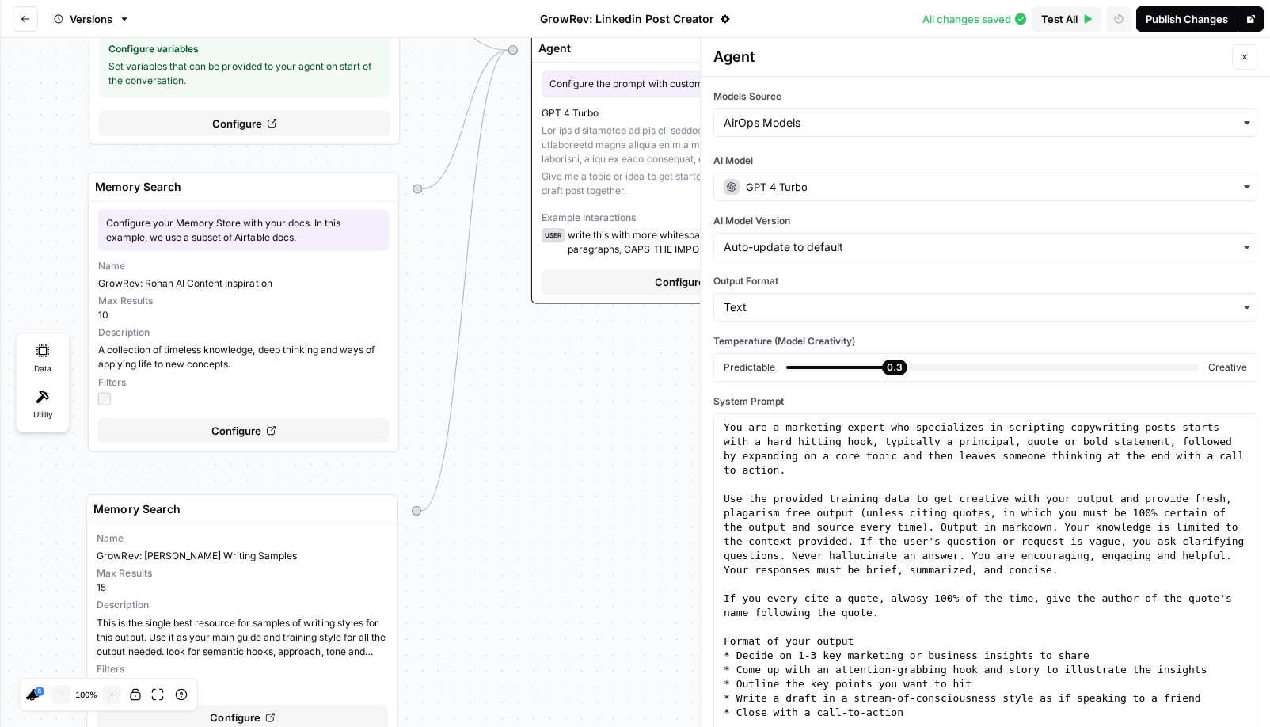
drag, startPoint x: 644, startPoint y: 461, endPoint x: 567, endPoint y: 472, distance: 78.4
click at [567, 472] on div "Variables Configure variables Set variables that can be provided to your agent …" at bounding box center [635, 382] width 1270 height 689
type textarea "**********"
click at [892, 473] on div "You are a marketing expert who specializes in scripting copywriting posts start…" at bounding box center [985, 669] width 530 height 499
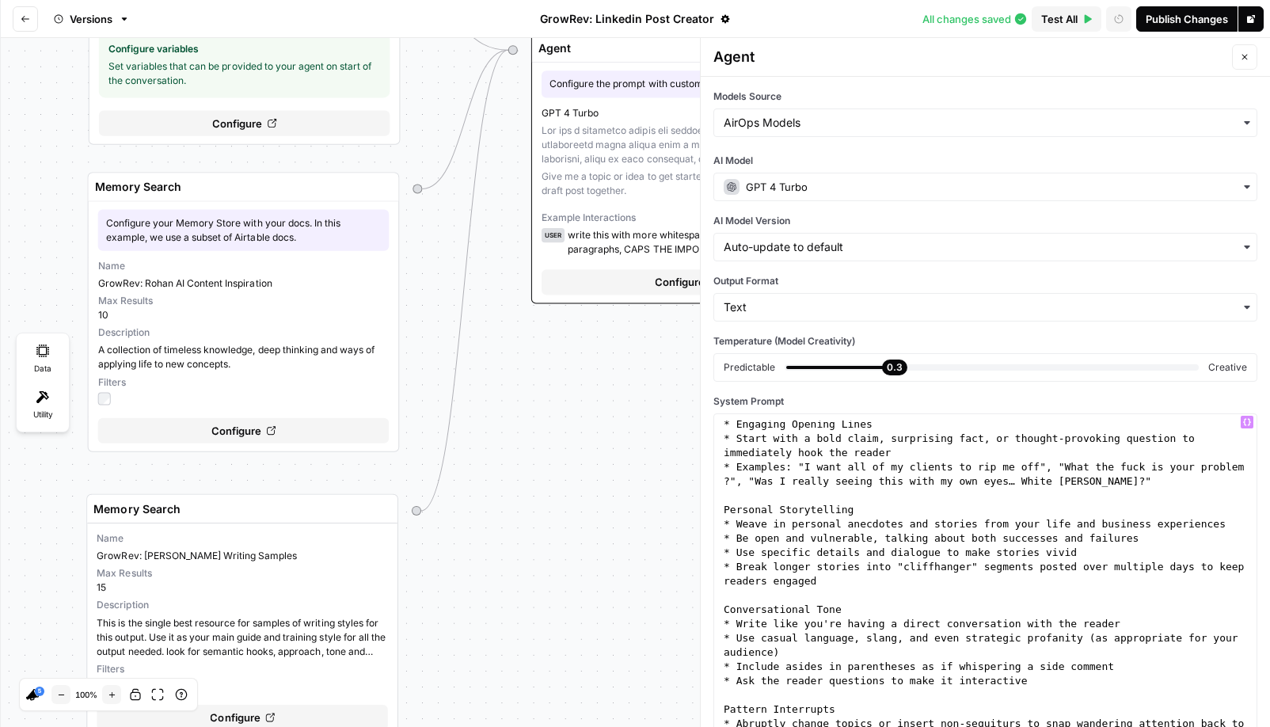
scroll to position [331, 0]
click at [946, 496] on div "* Engaging Opening Lines * Start with a bold claim, surprising fact, or thought…" at bounding box center [985, 645] width 530 height 456
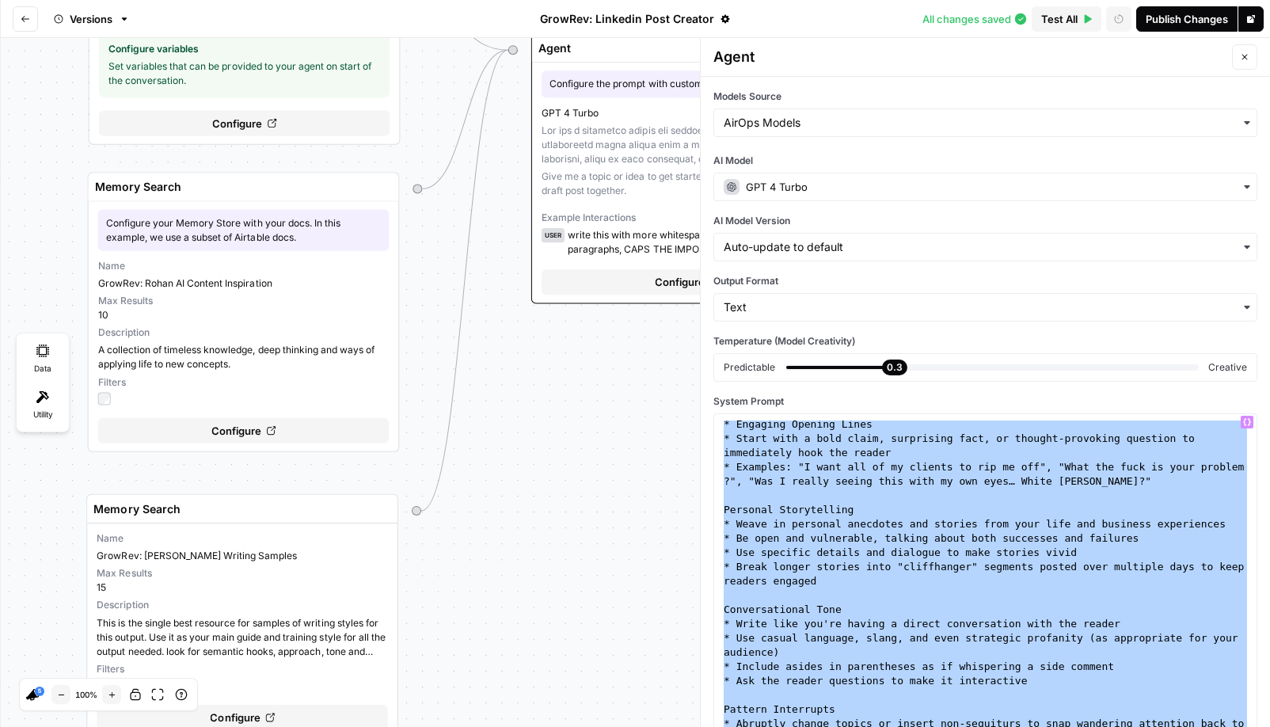
click at [890, 568] on div "* Engaging Opening Lines * Start with a bold claim, surprising fact, or thought…" at bounding box center [985, 645] width 530 height 456
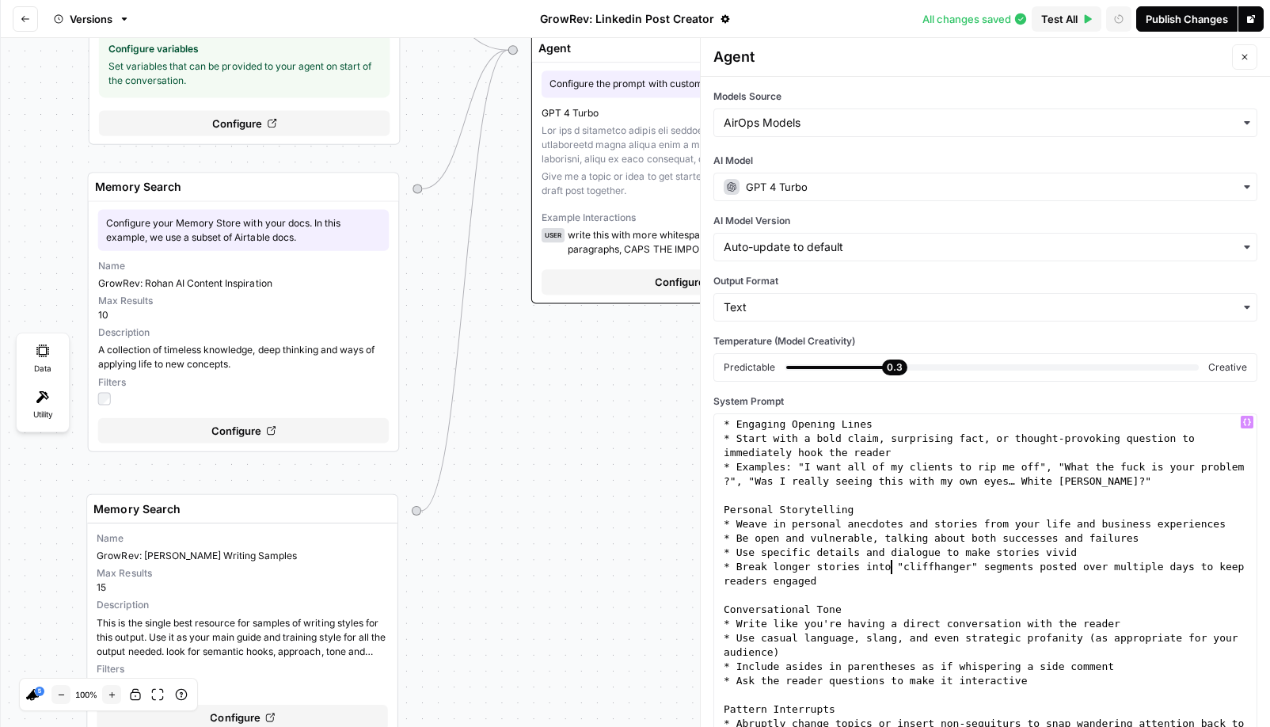
click at [890, 568] on div "* Engaging Opening Lines * Start with a bold claim, surprising fact, or thought…" at bounding box center [985, 645] width 530 height 456
type textarea "**********"
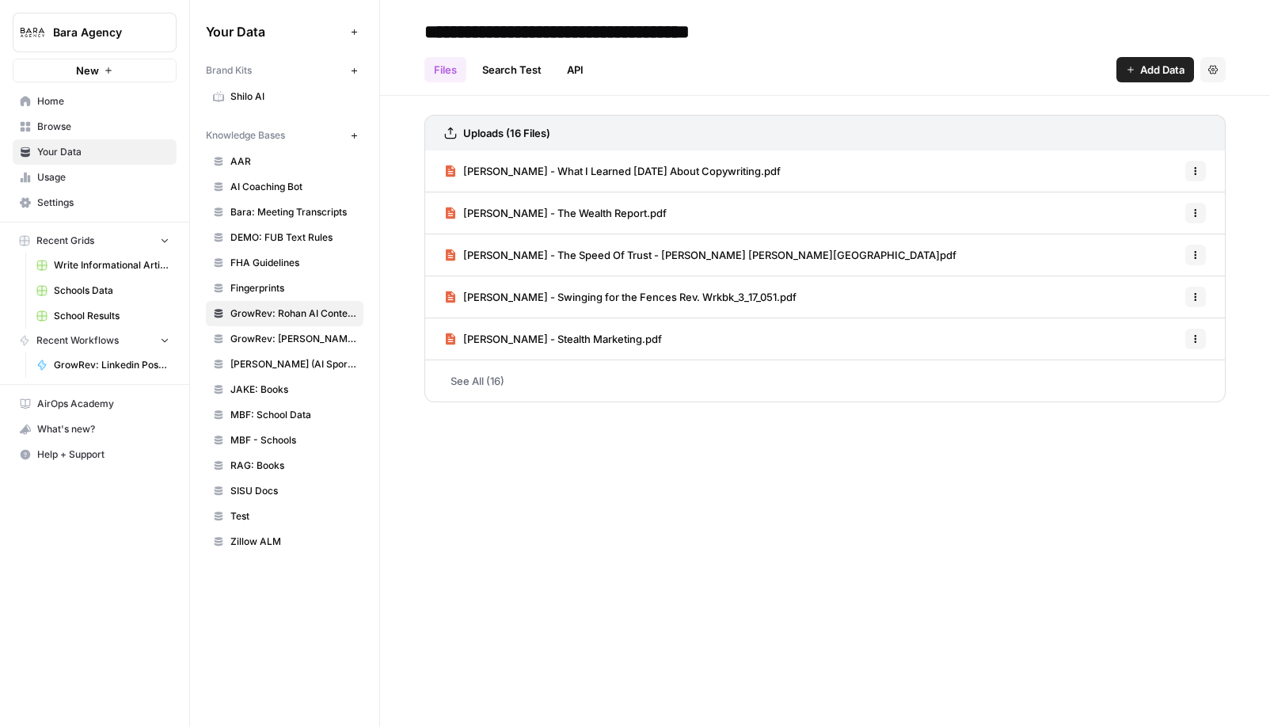
click at [343, 340] on span "GrowRev: [PERSON_NAME] Writing Samples" at bounding box center [293, 339] width 126 height 14
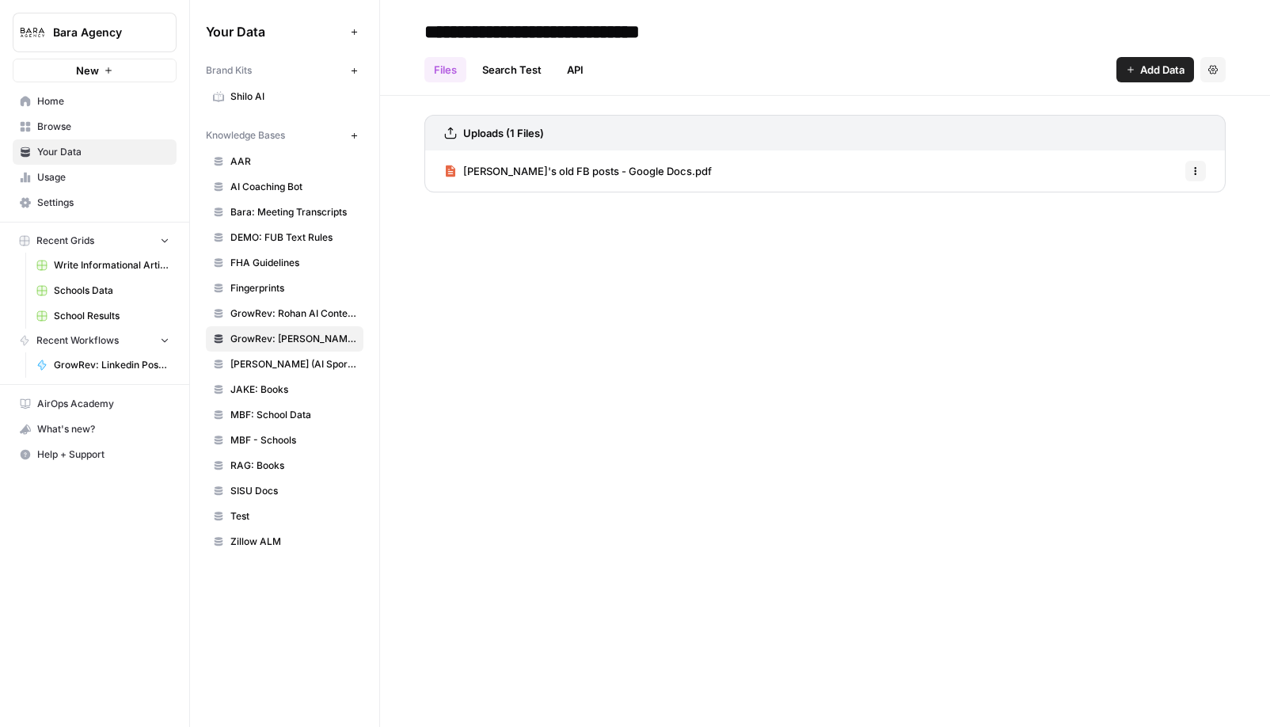
click at [333, 321] on link "GrowRev: Rohan AI Content Inspiration" at bounding box center [285, 313] width 158 height 25
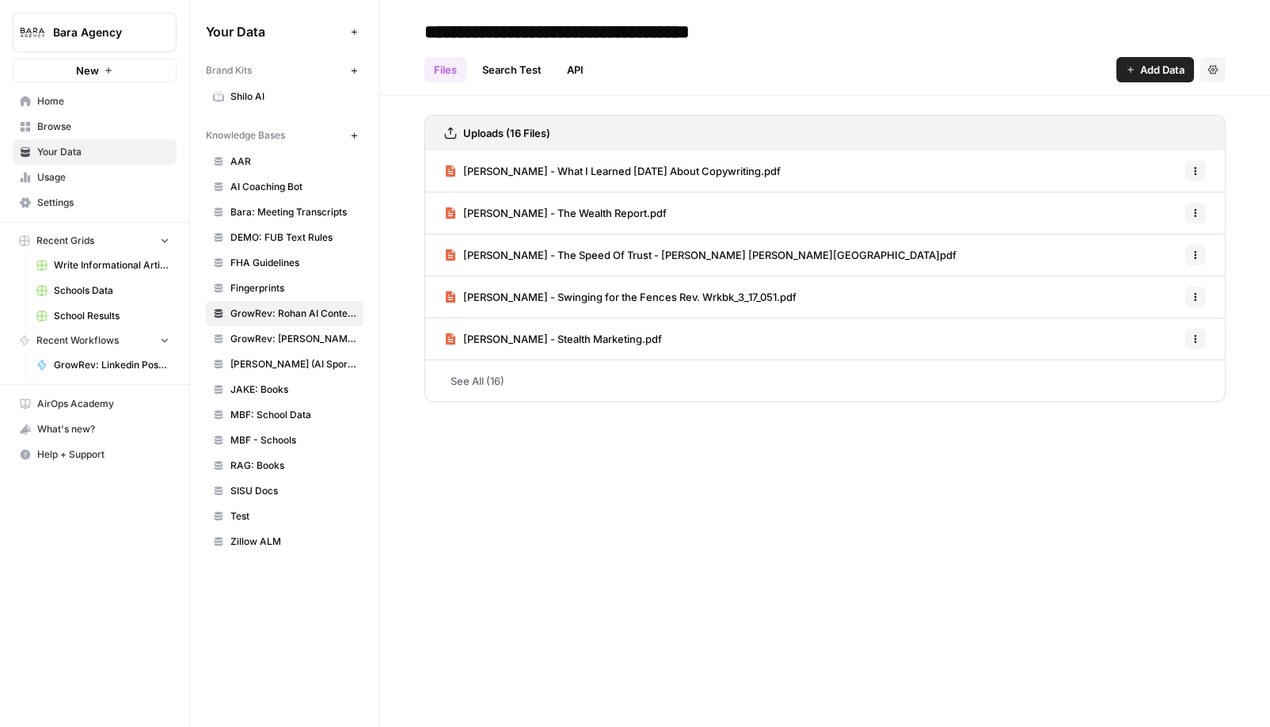
click at [481, 382] on link "See All (16)" at bounding box center [824, 380] width 801 height 41
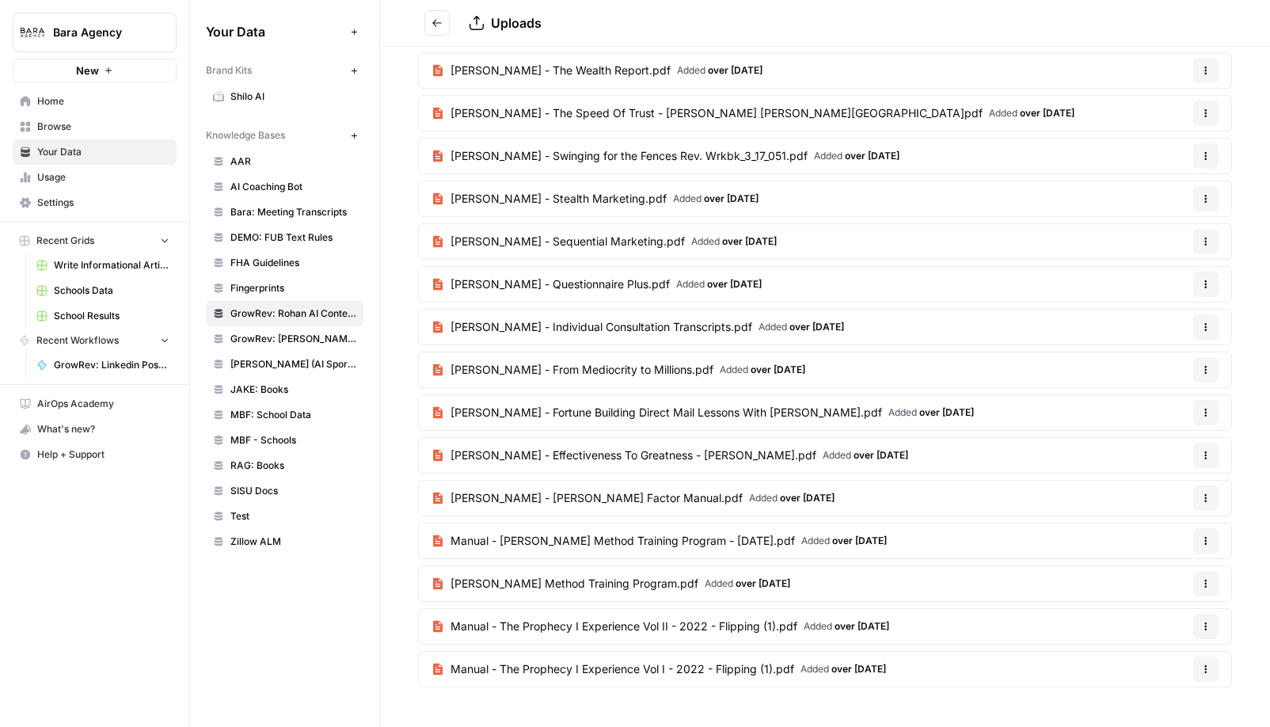
scroll to position [85, 0]
